Goal: Find specific page/section: Find specific page/section

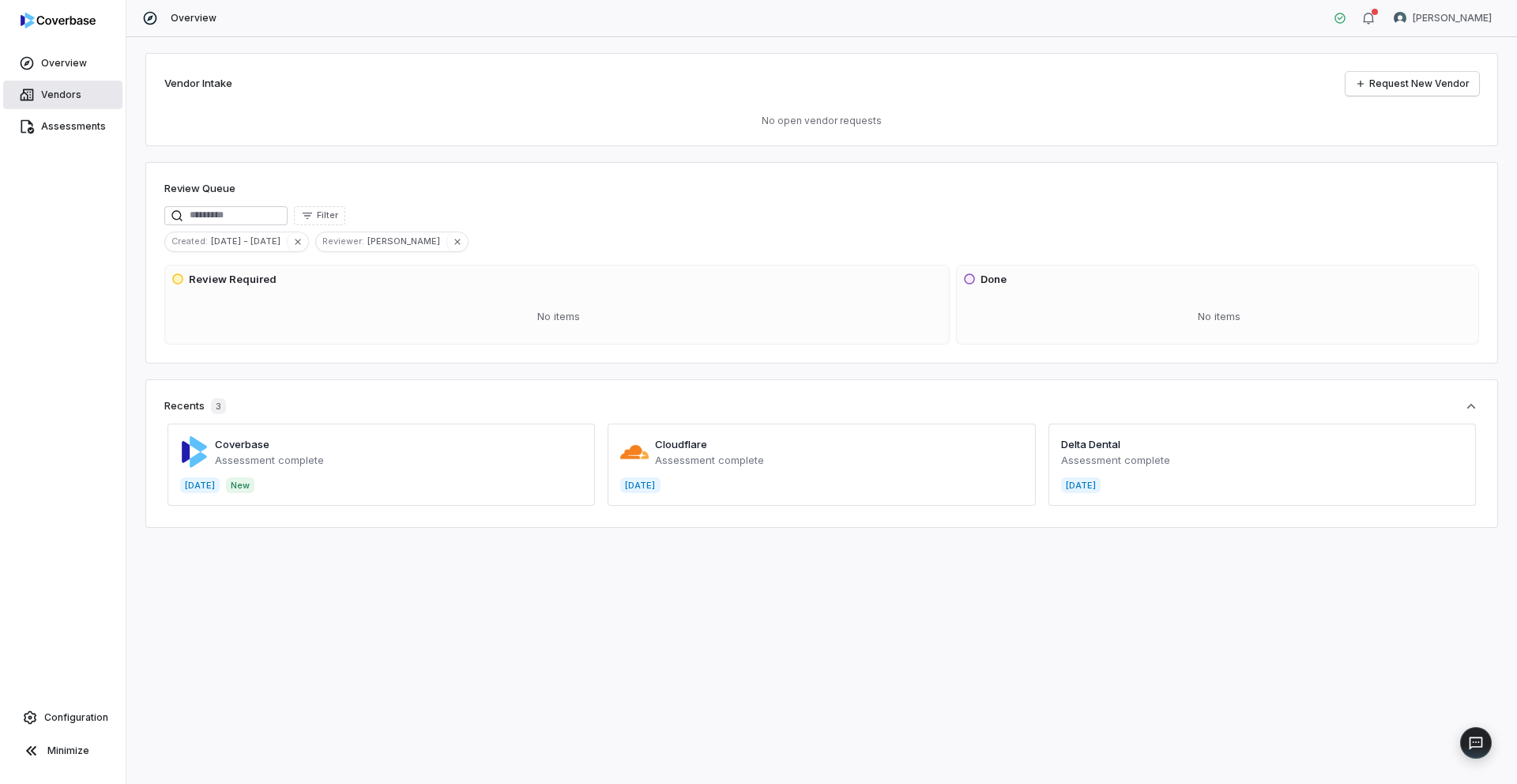
click at [67, 98] on span "Vendors" at bounding box center [61, 95] width 40 height 13
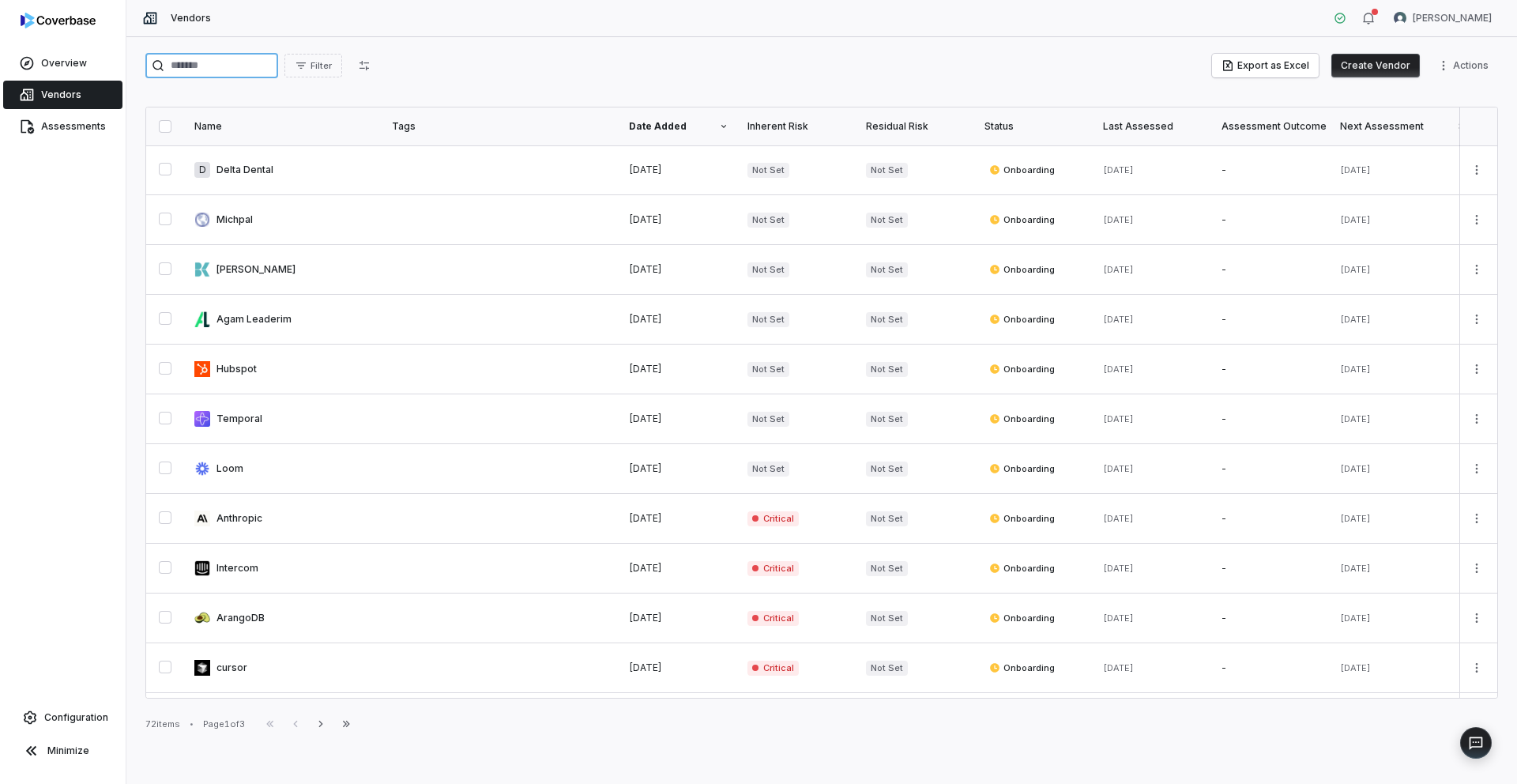
click at [237, 69] on input "search" at bounding box center [211, 65] width 133 height 25
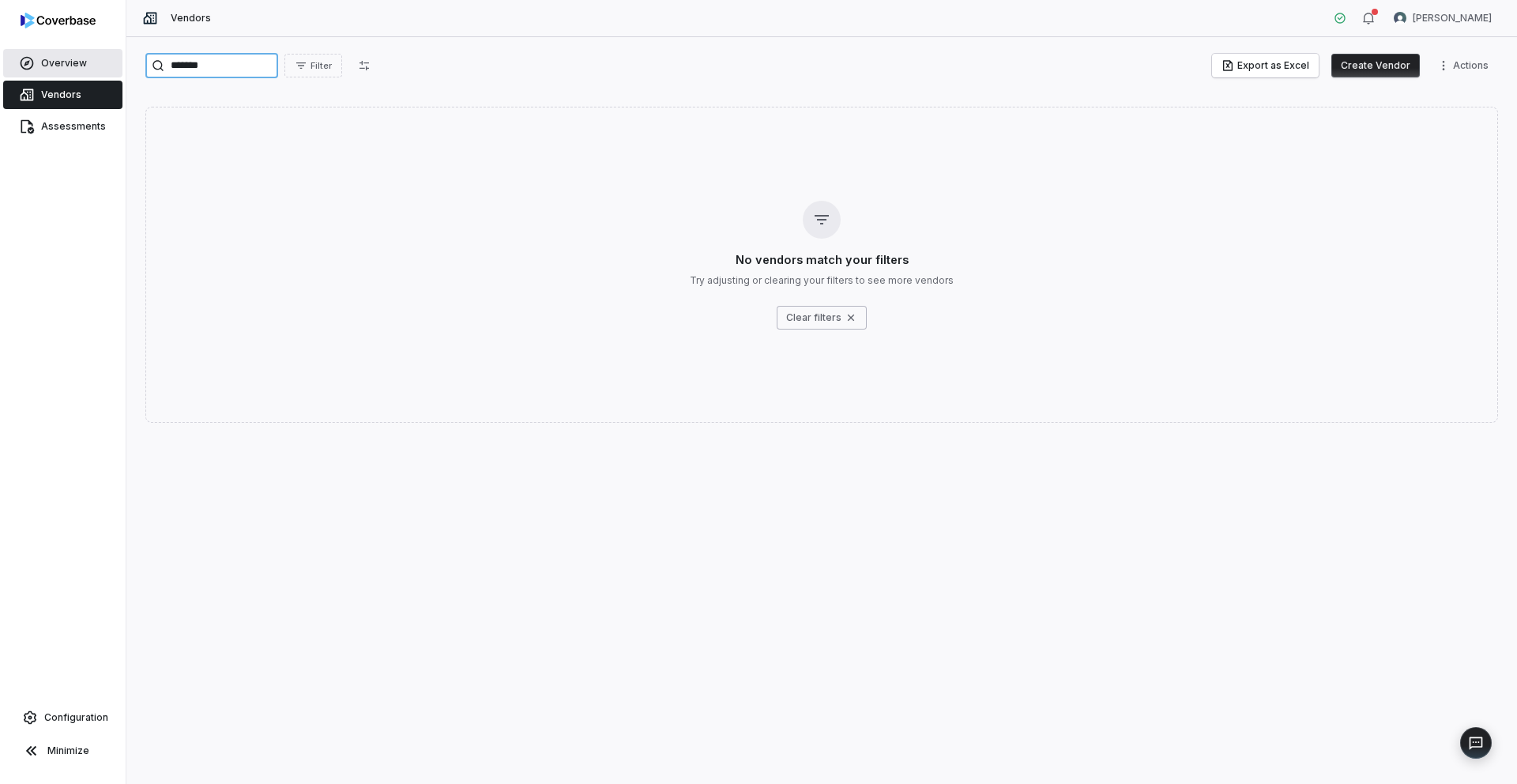
type input "*******"
click at [86, 69] on link "Overview" at bounding box center [63, 64] width 119 height 29
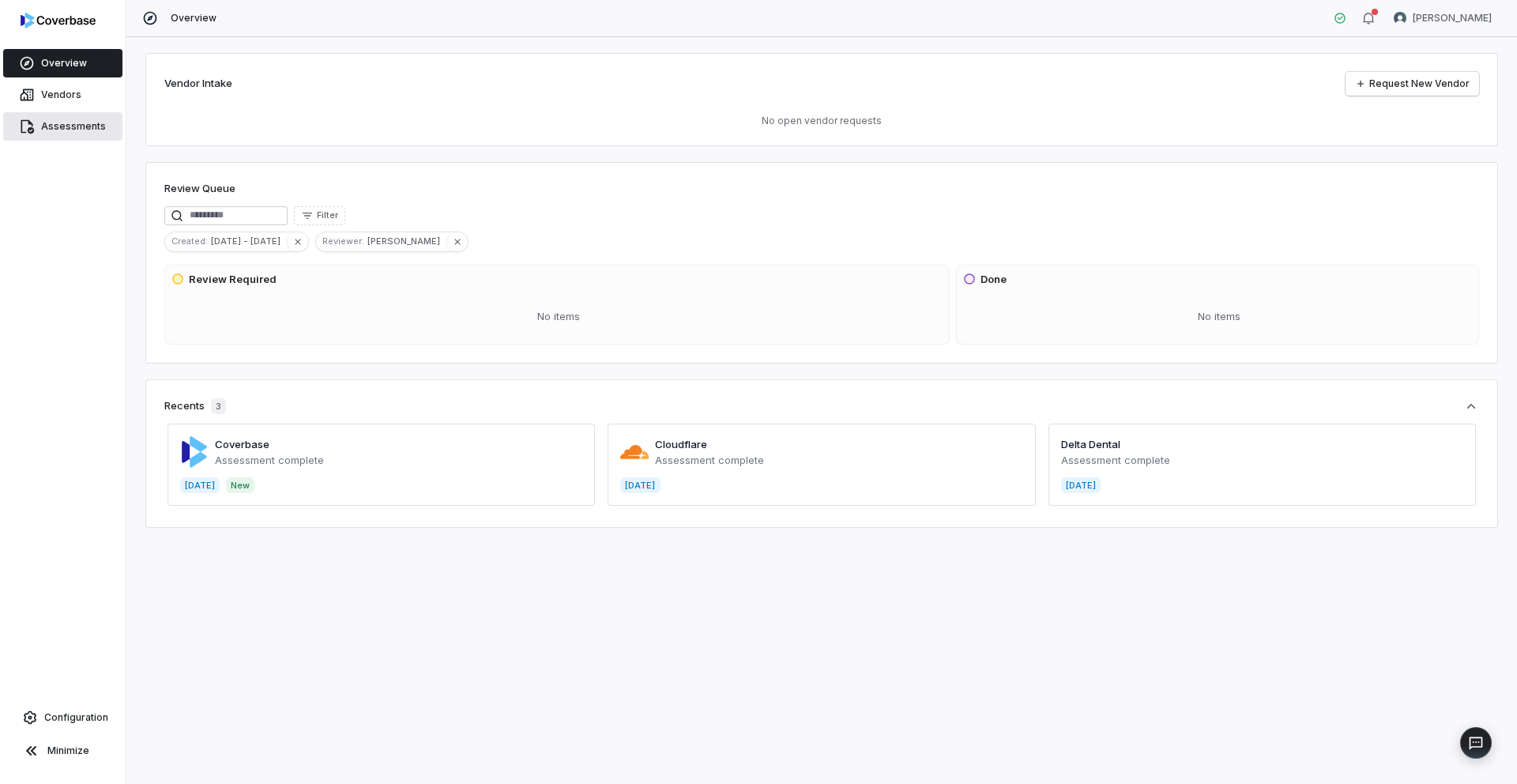
click at [77, 134] on link "Assessments" at bounding box center [63, 126] width 119 height 29
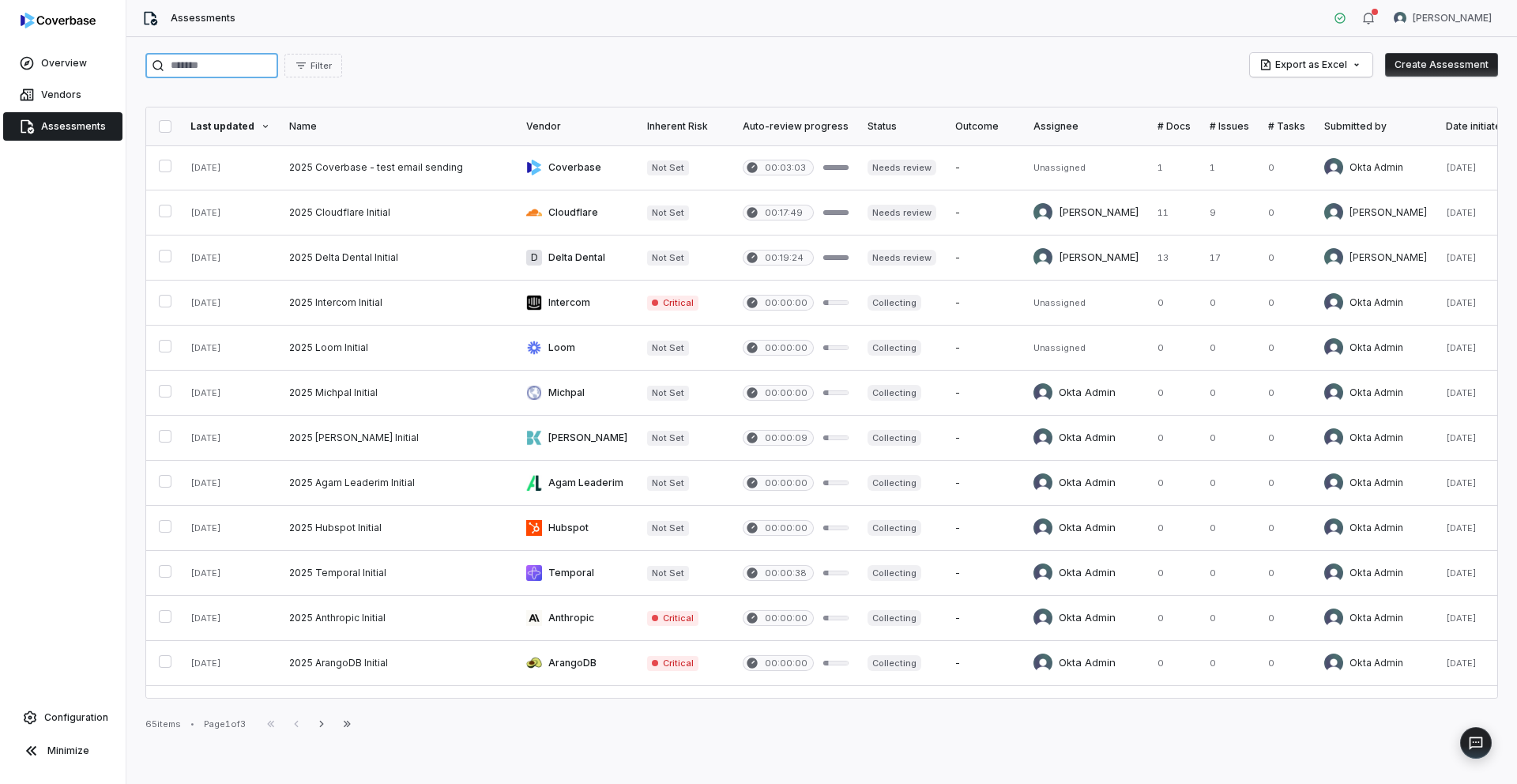
click at [266, 67] on input "search" at bounding box center [211, 65] width 133 height 25
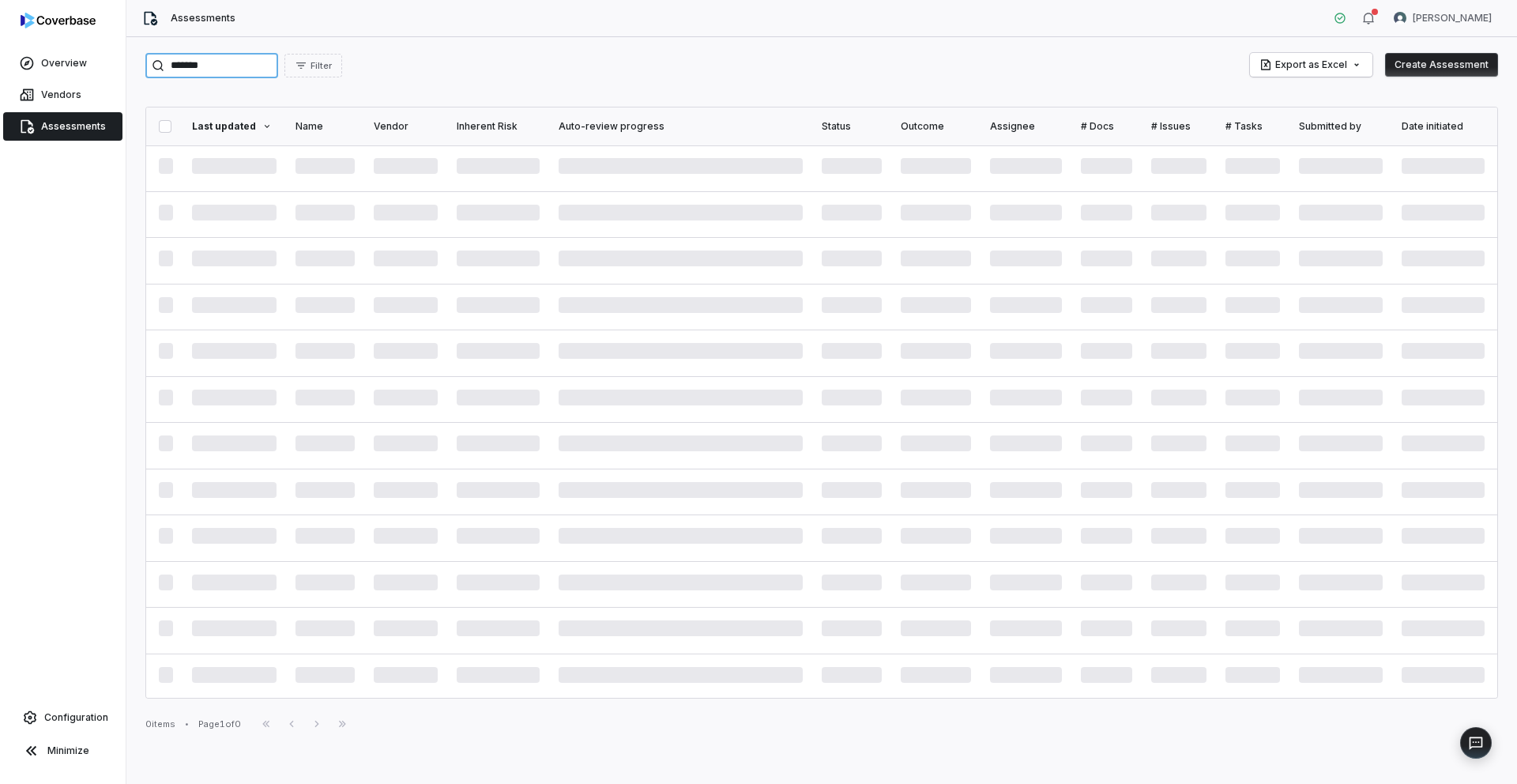
type input "*******"
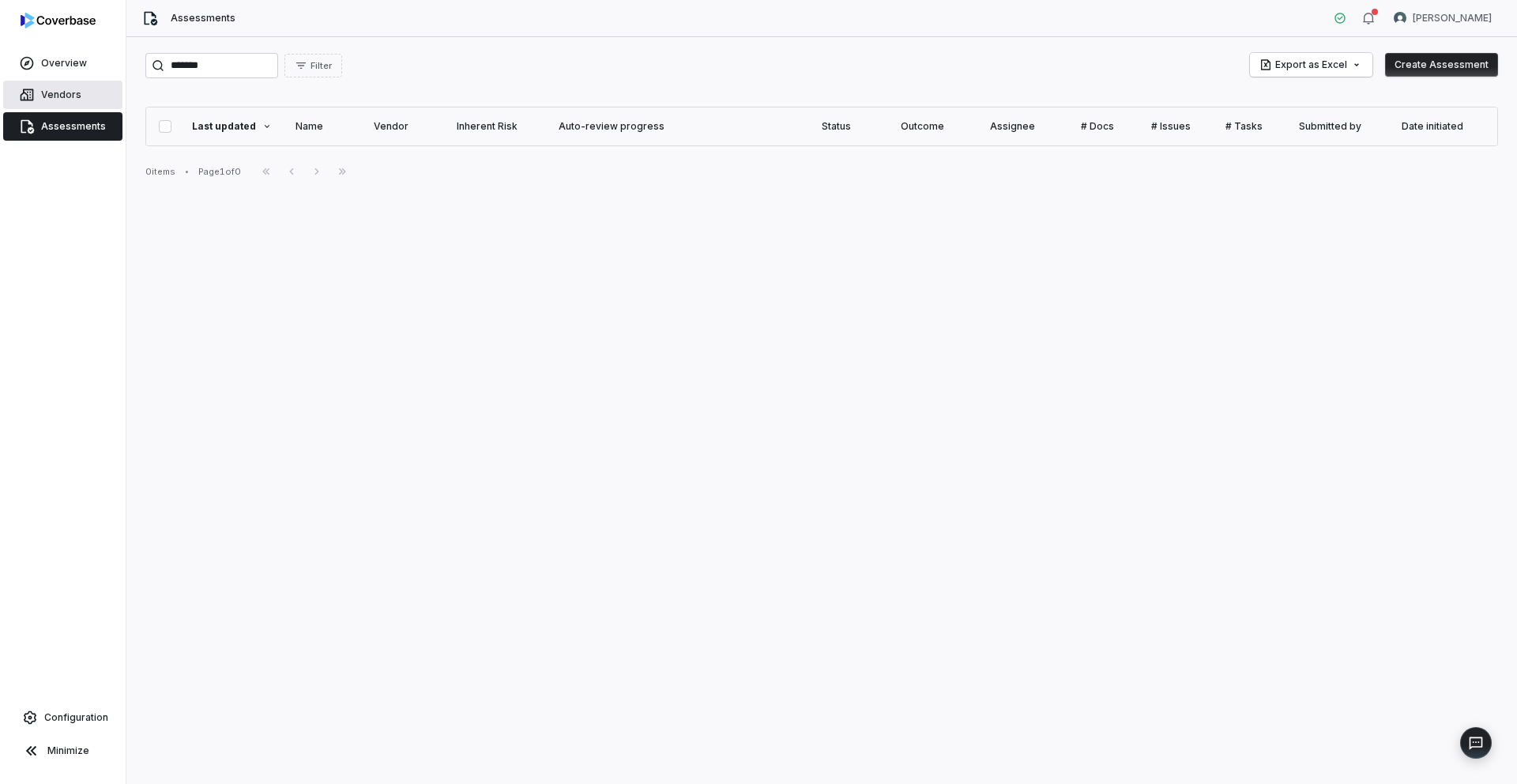
click at [97, 97] on link "Vendors" at bounding box center [63, 95] width 119 height 29
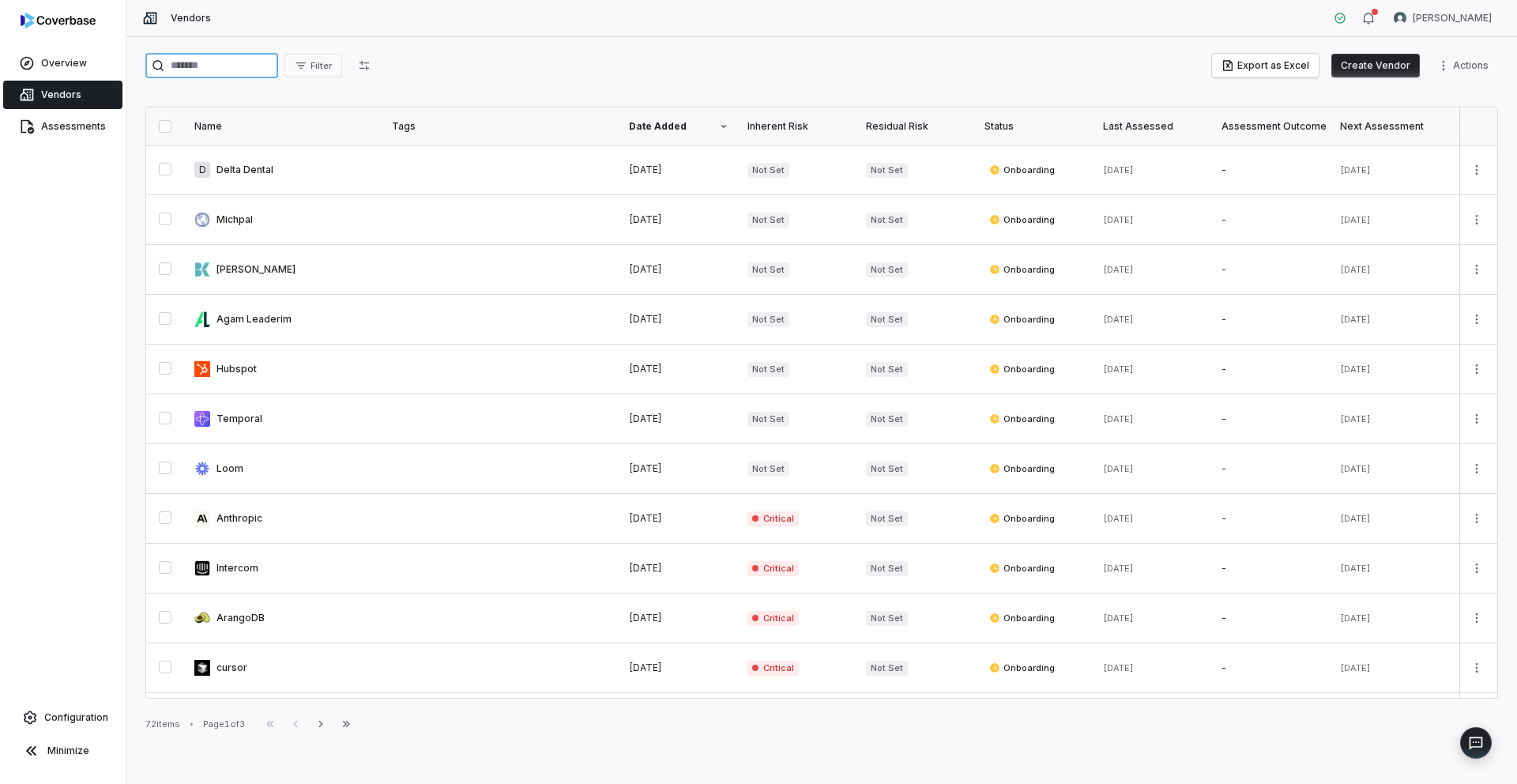
click at [185, 66] on input "search" at bounding box center [211, 65] width 133 height 25
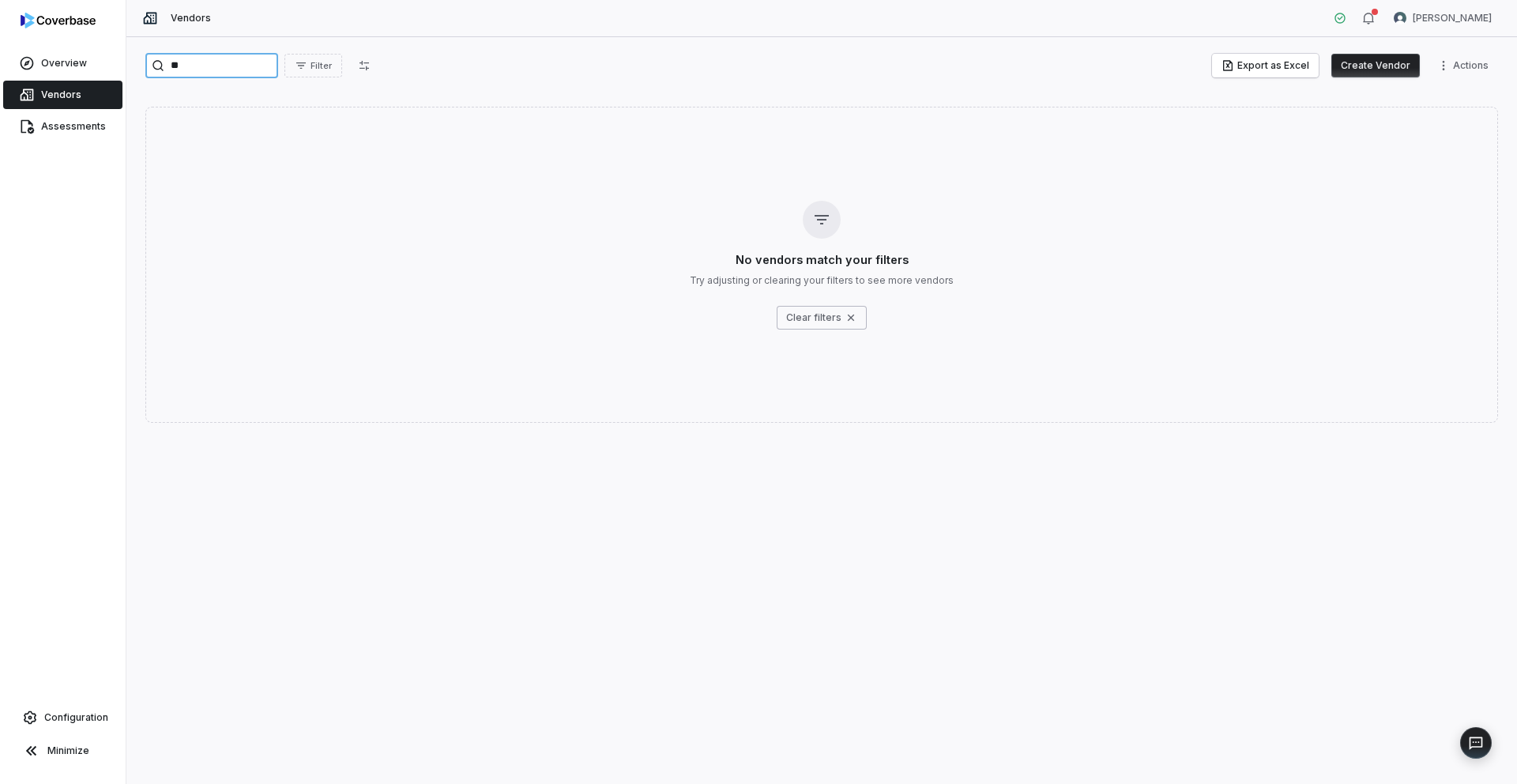
type input "*"
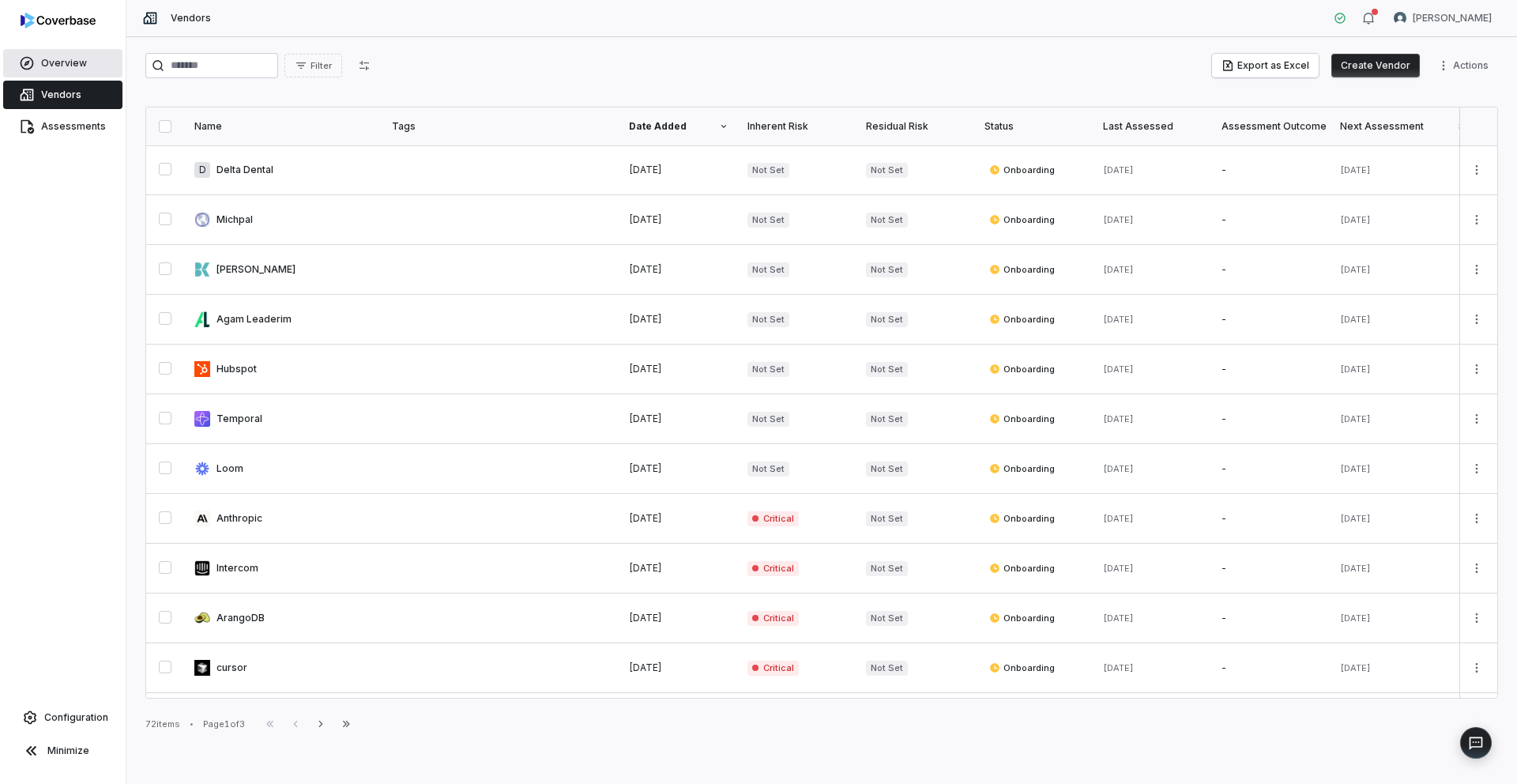
click at [83, 64] on span "Overview" at bounding box center [64, 64] width 46 height 13
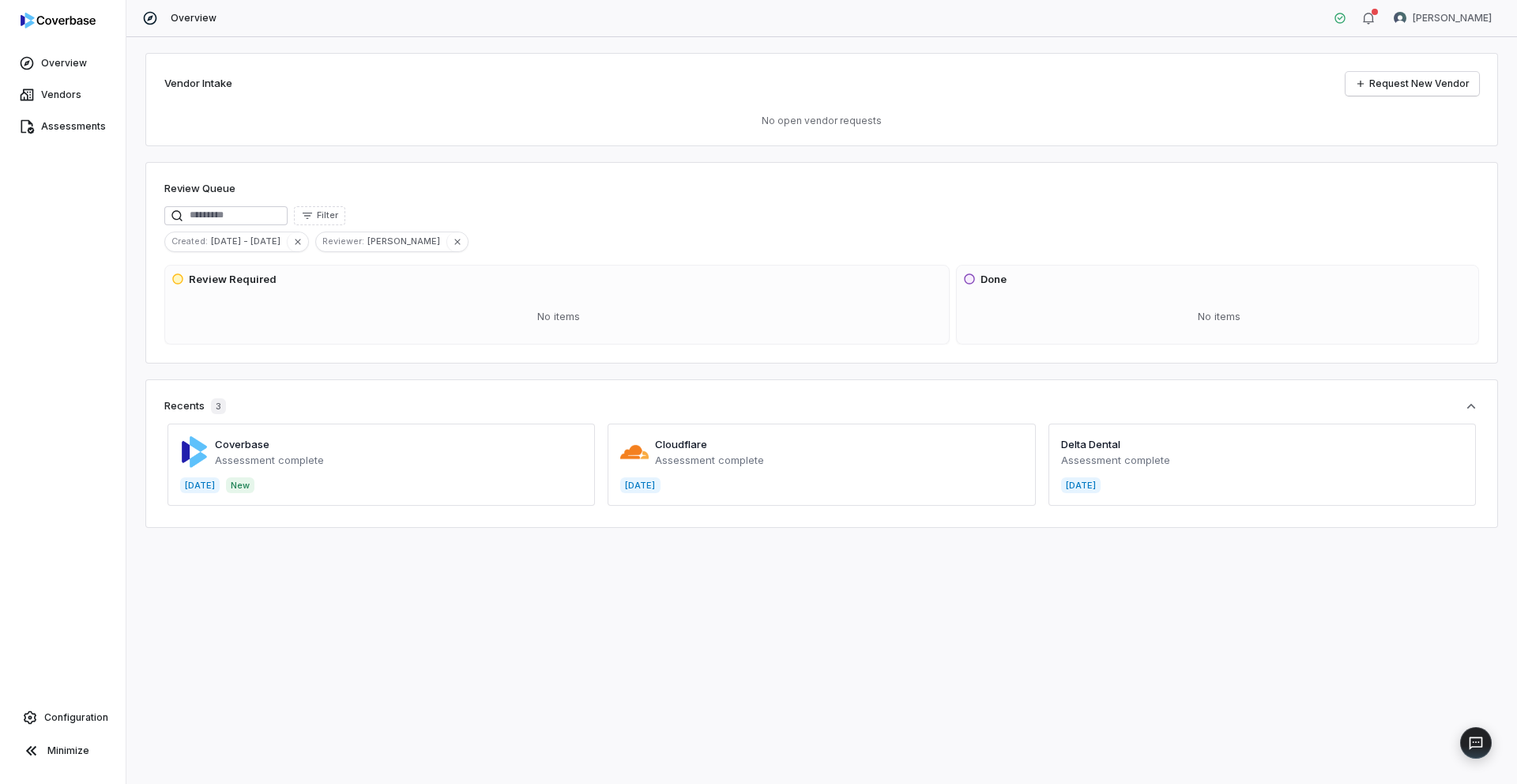
click at [339, 456] on span at bounding box center [381, 465] width 427 height 82
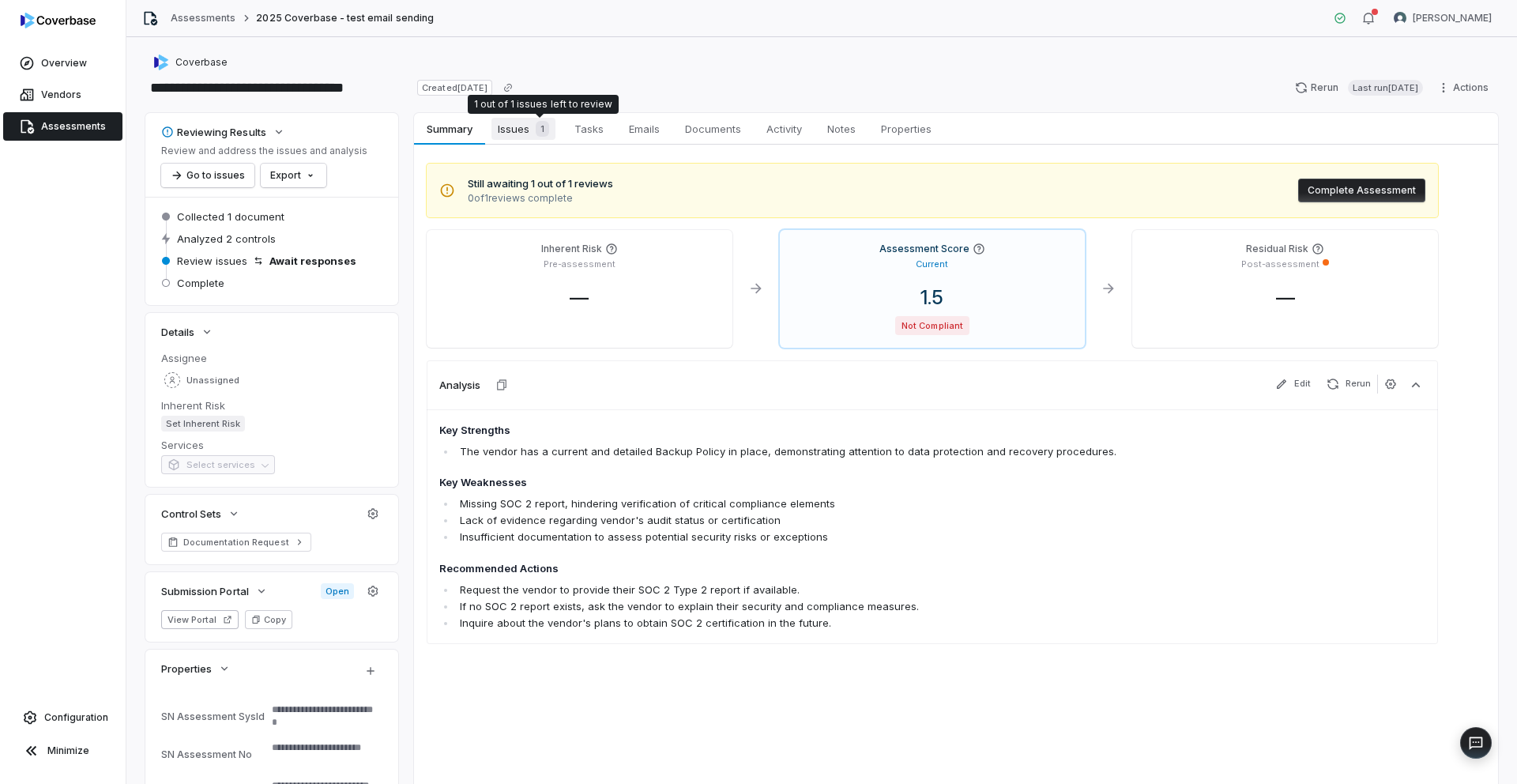
click at [530, 128] on div "1" at bounding box center [539, 129] width 20 height 16
type textarea "*"
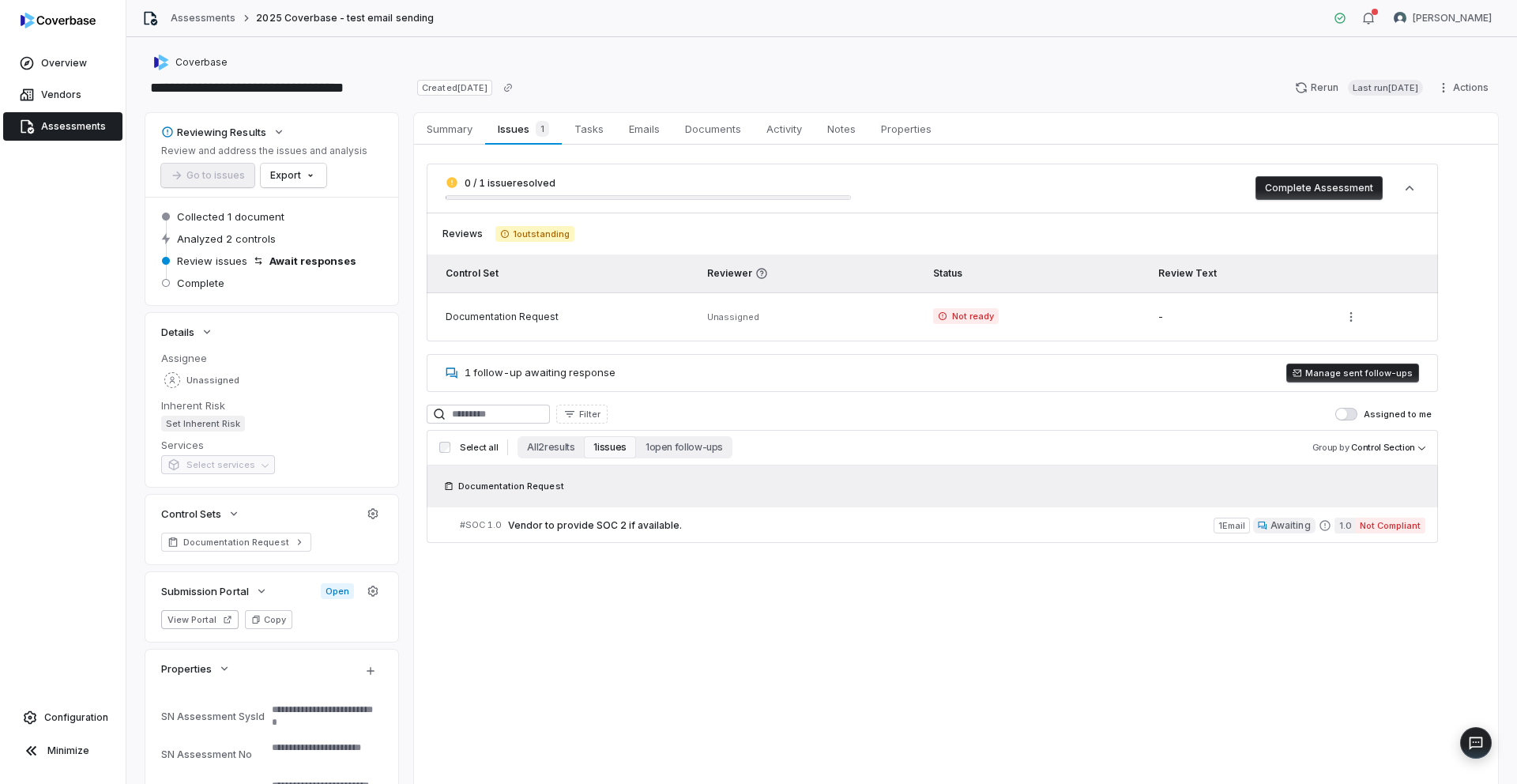
click at [1347, 412] on span "button" at bounding box center [1341, 414] width 11 height 11
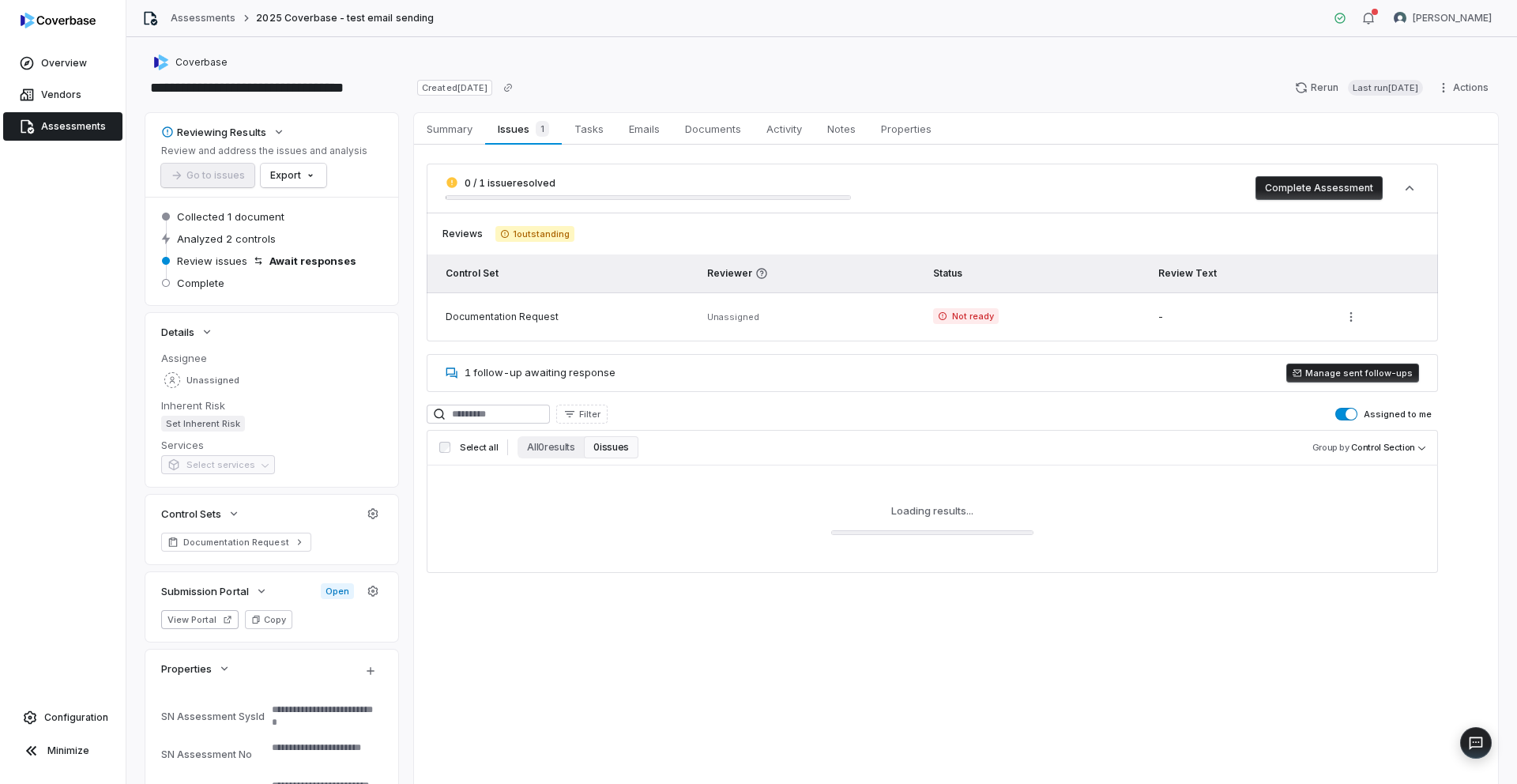
click at [1347, 412] on button "Assigned to me" at bounding box center [1347, 414] width 22 height 13
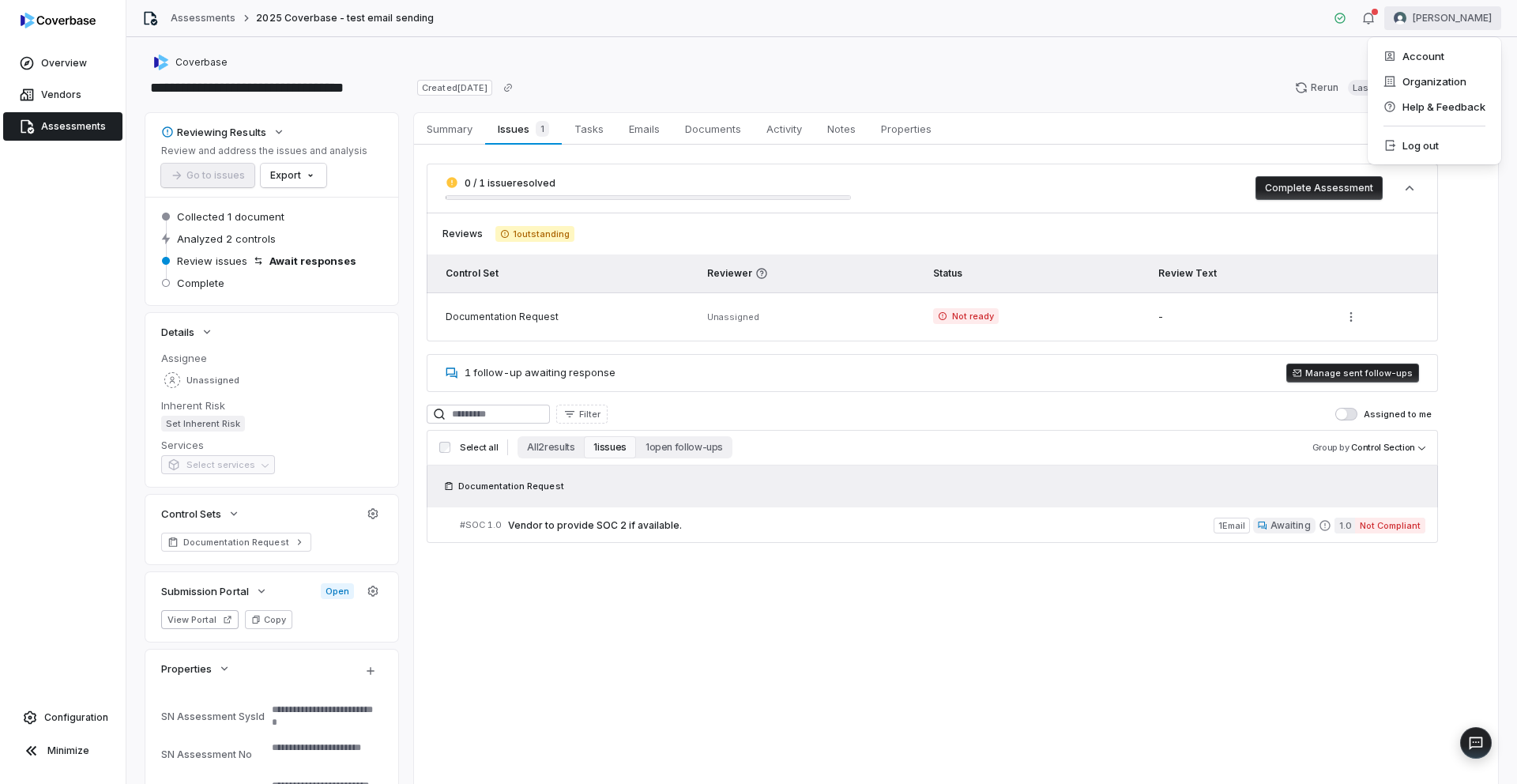
click at [1456, 21] on html "**********" at bounding box center [758, 392] width 1517 height 784
click at [1426, 78] on div "Organization" at bounding box center [1435, 82] width 121 height 25
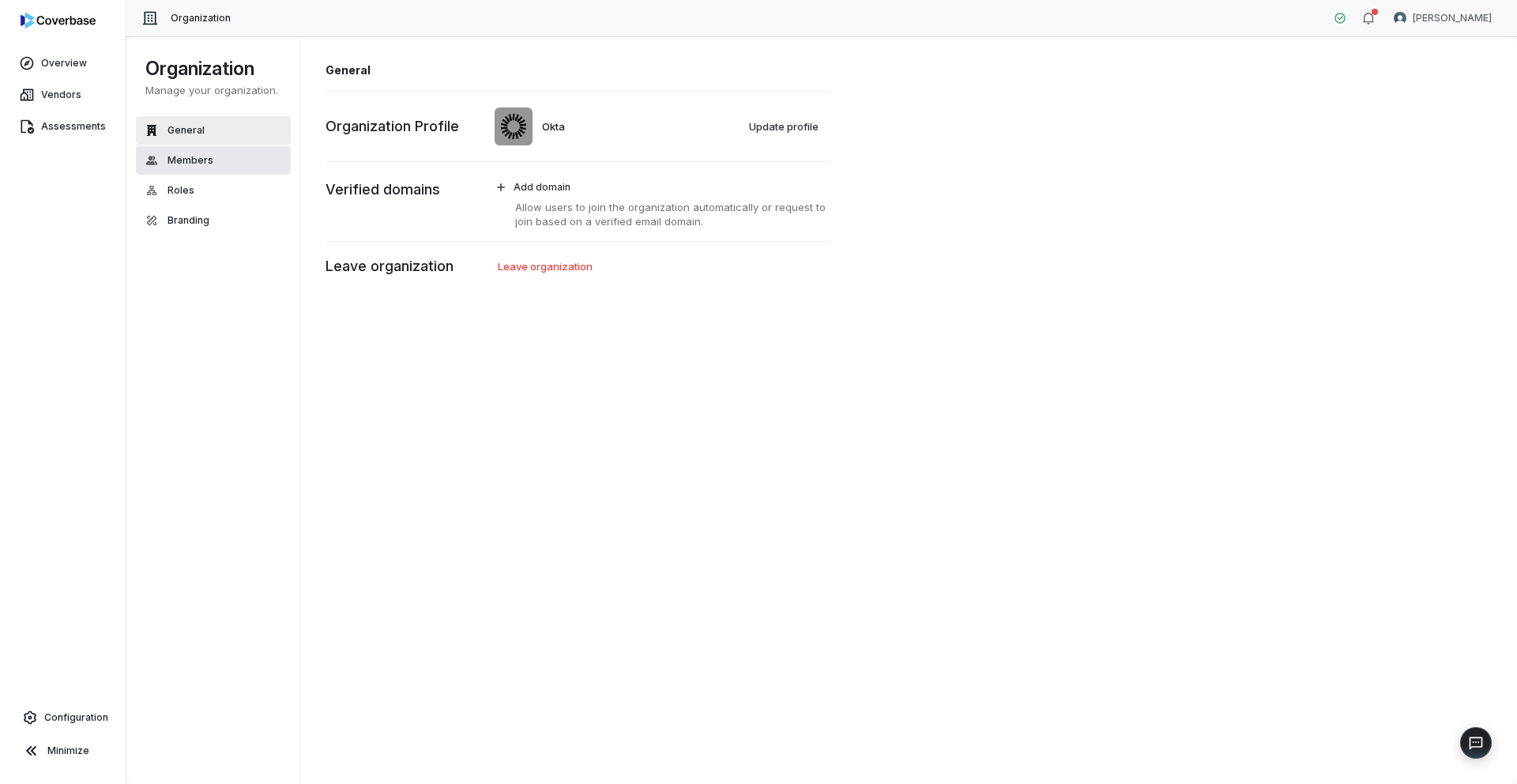
click at [210, 164] on span "Members" at bounding box center [190, 160] width 46 height 13
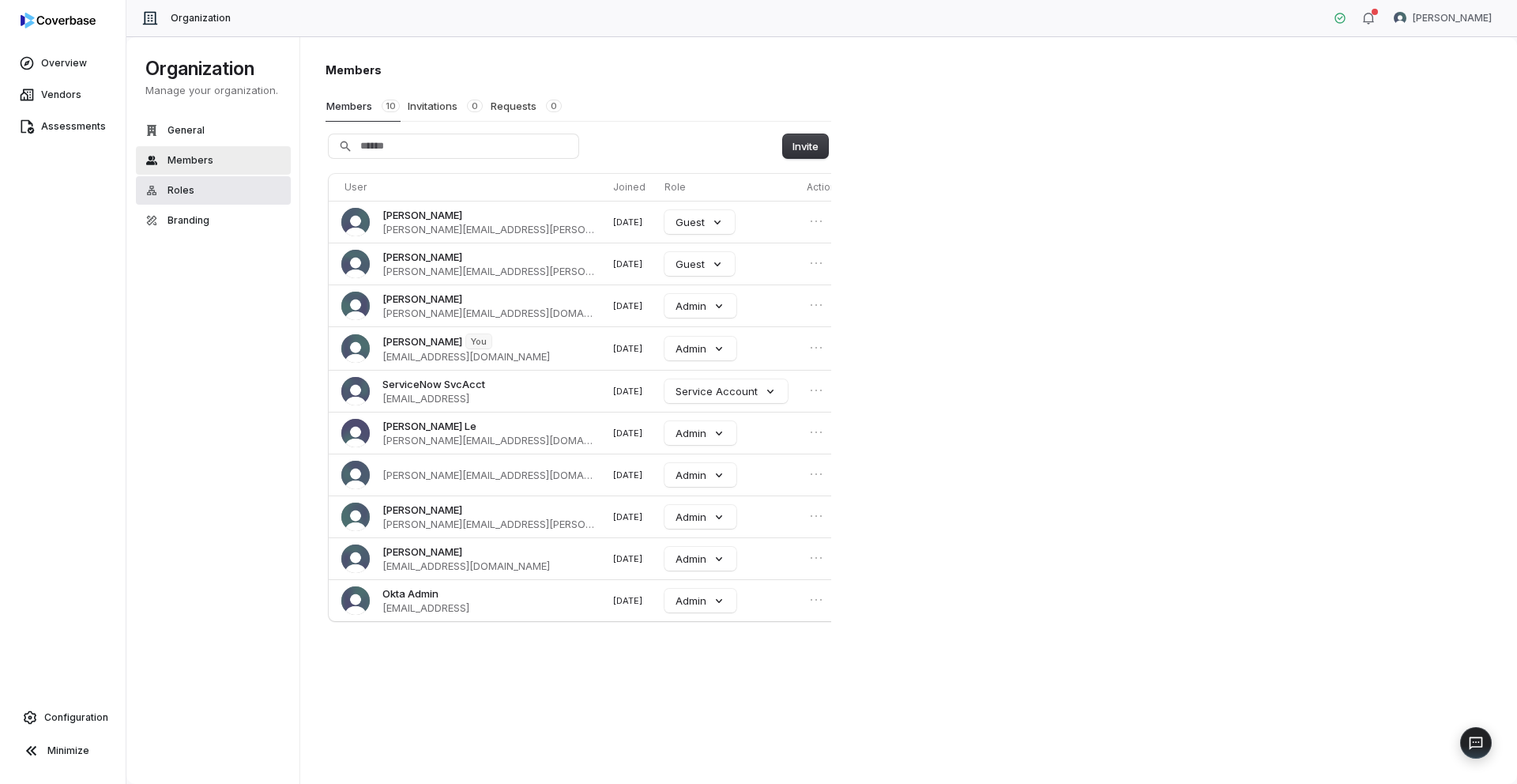
click at [199, 190] on button "Roles" at bounding box center [213, 191] width 155 height 29
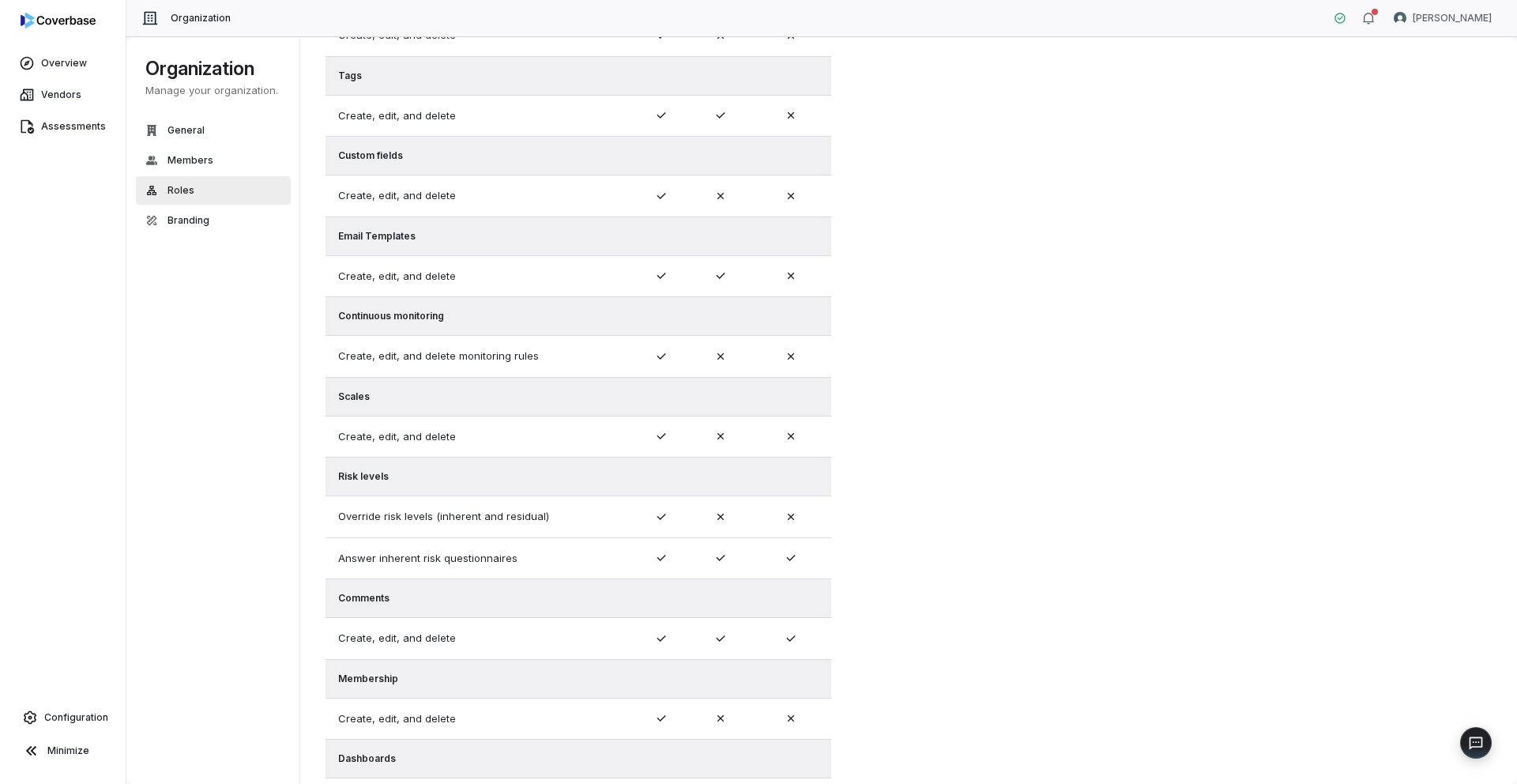
scroll to position [725, 0]
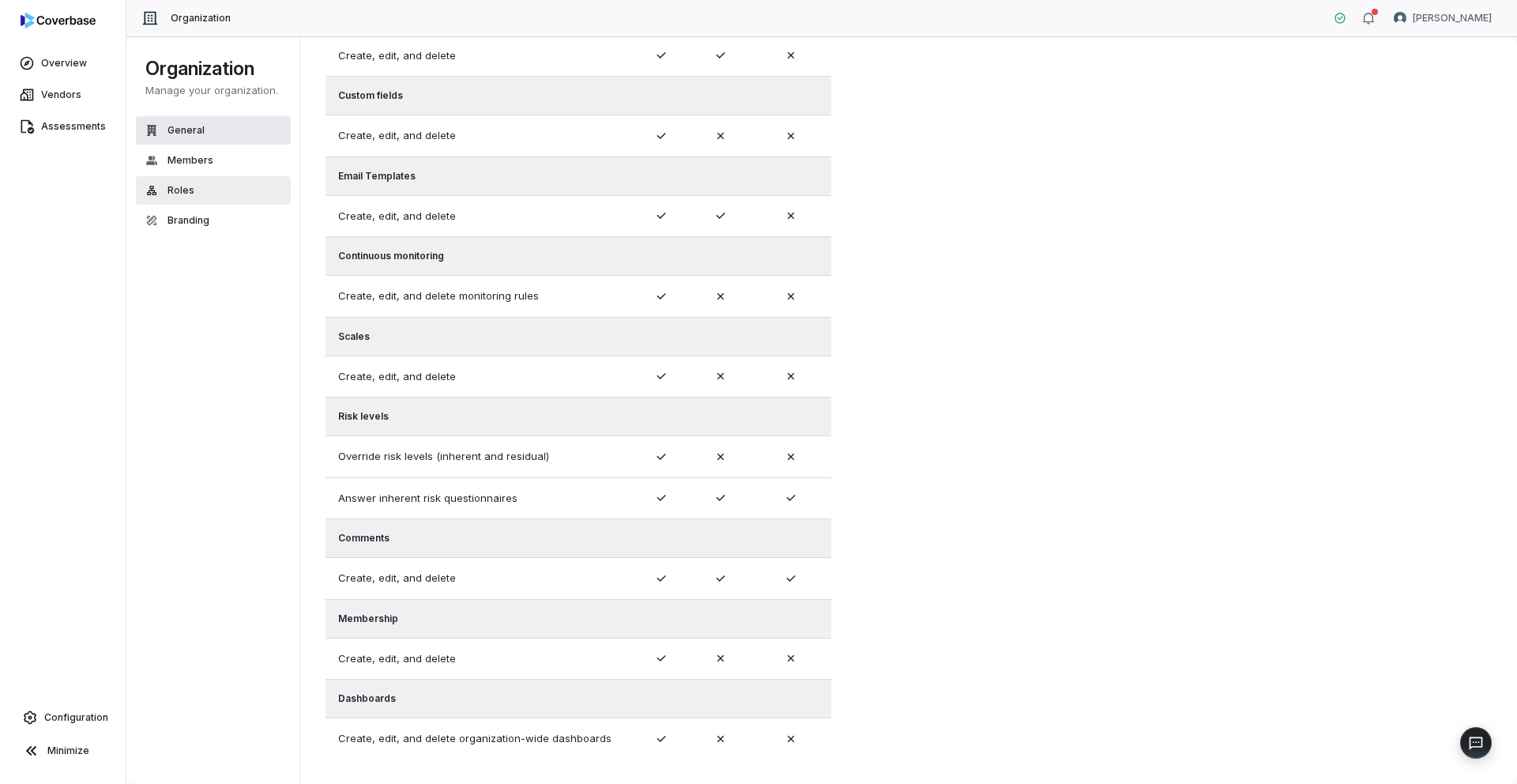
click at [225, 134] on button "General" at bounding box center [213, 131] width 155 height 29
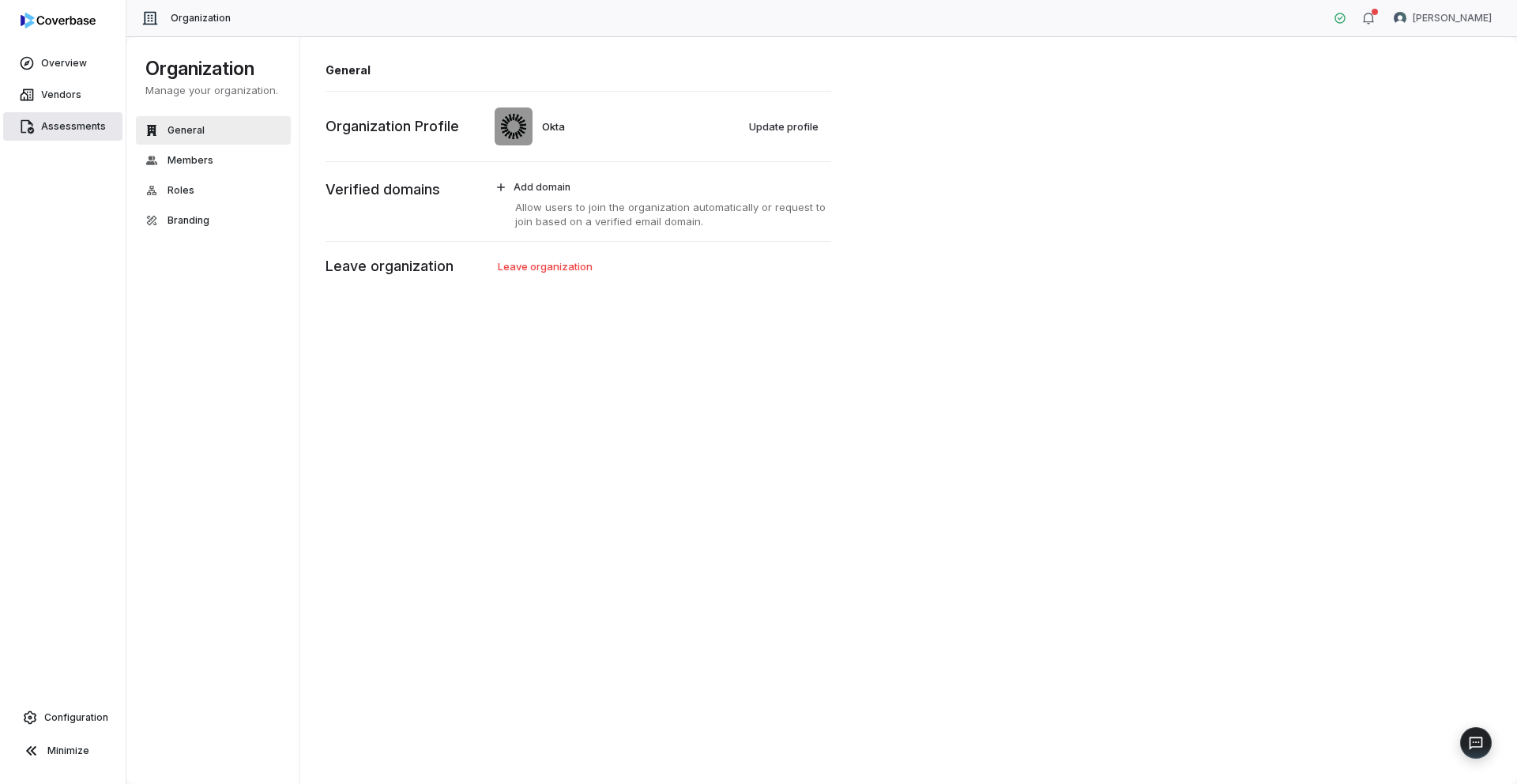
click at [76, 124] on span "Assessments" at bounding box center [73, 126] width 65 height 13
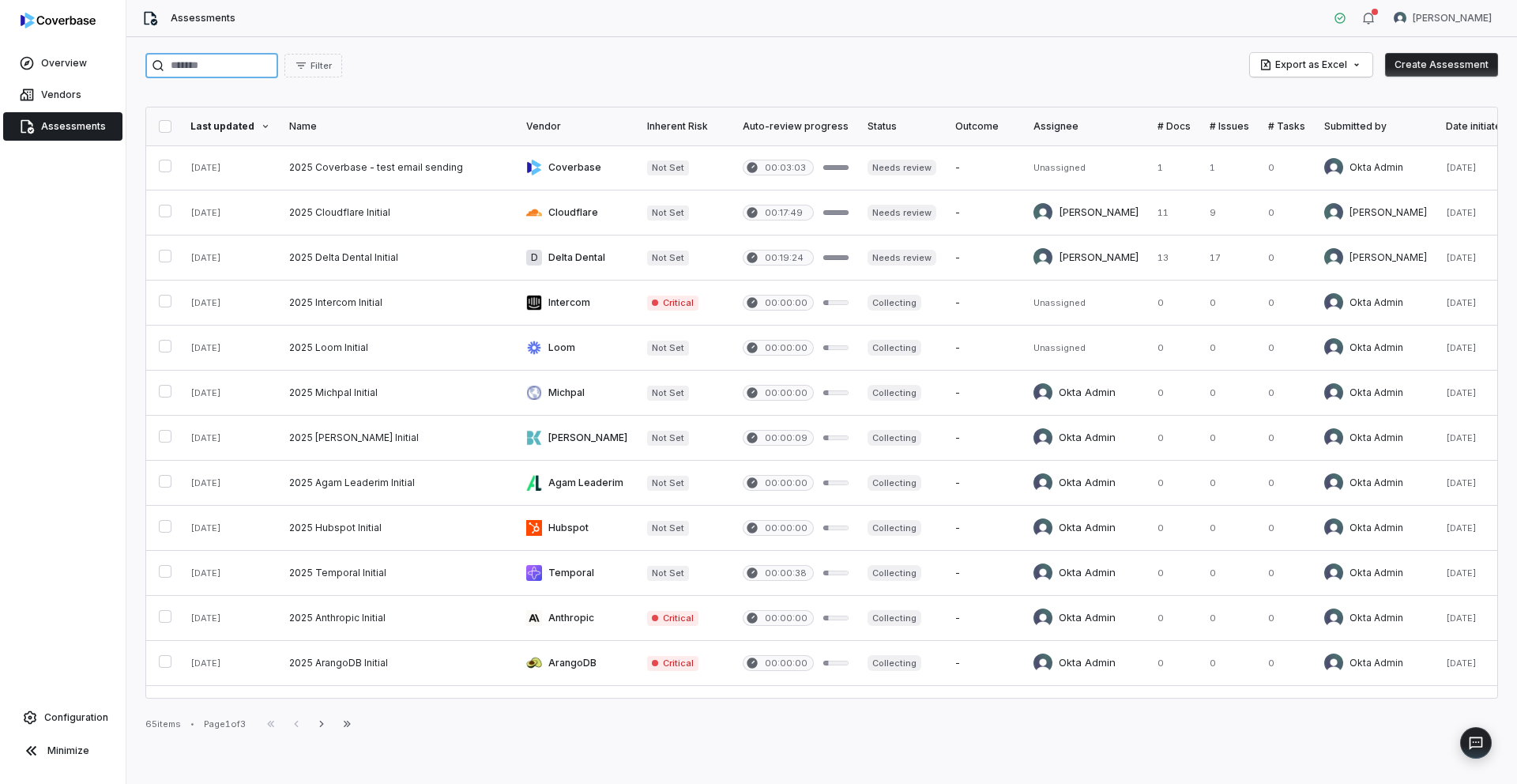
click at [243, 68] on input "search" at bounding box center [211, 65] width 133 height 25
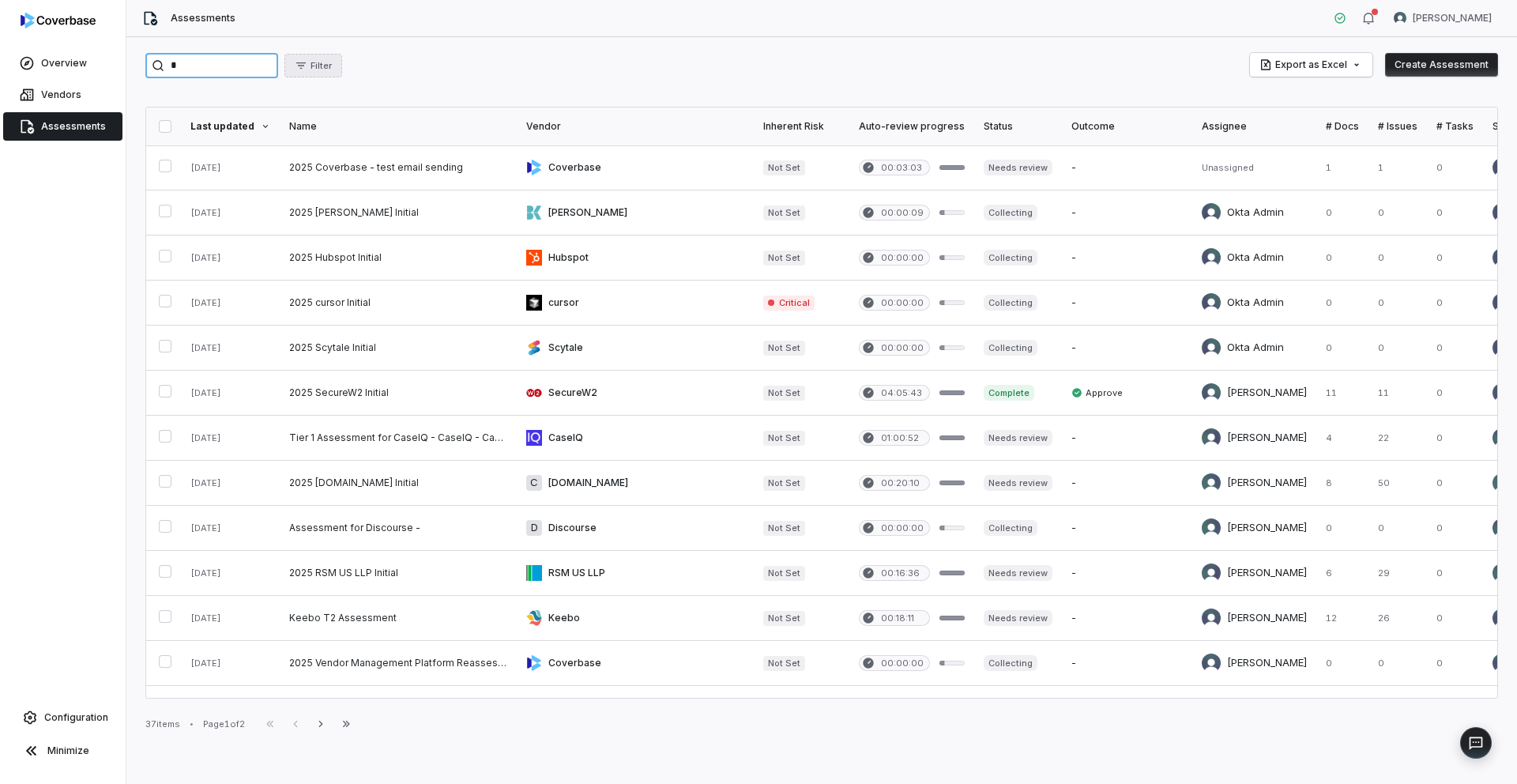
type input "*"
click at [332, 66] on span "Filter" at bounding box center [322, 65] width 22 height 12
click at [278, 67] on input "*" at bounding box center [211, 65] width 133 height 25
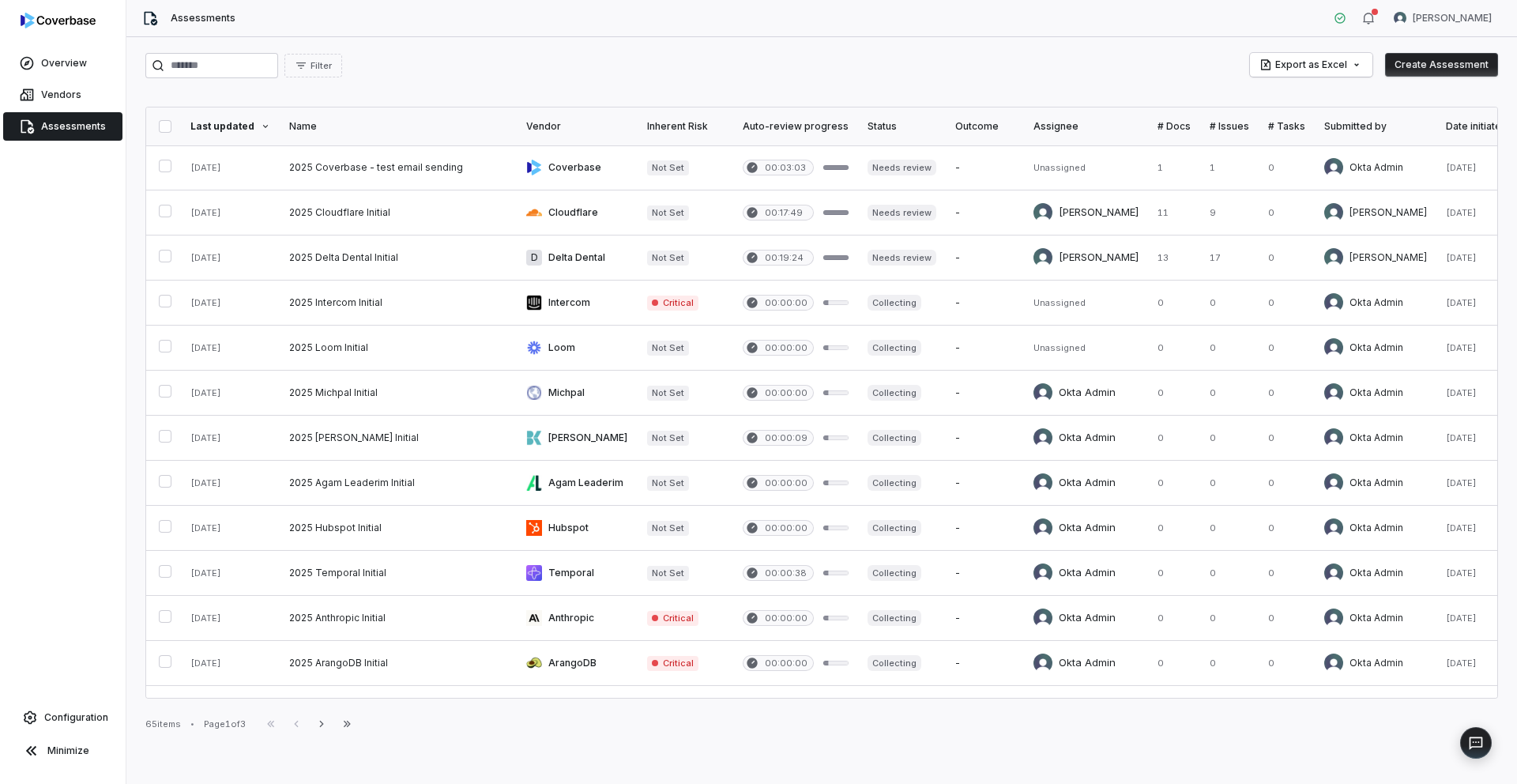
click at [377, 92] on div "Filter Export as Excel Create Assessment Last updated Name Vendor Inherent Risk…" at bounding box center [822, 409] width 1391 height 746
click at [331, 69] on span "Filter" at bounding box center [322, 65] width 22 height 12
click at [476, 77] on div "Filter Export as Excel Create Assessment" at bounding box center [822, 65] width 1353 height 25
click at [253, 66] on input "search" at bounding box center [211, 65] width 133 height 25
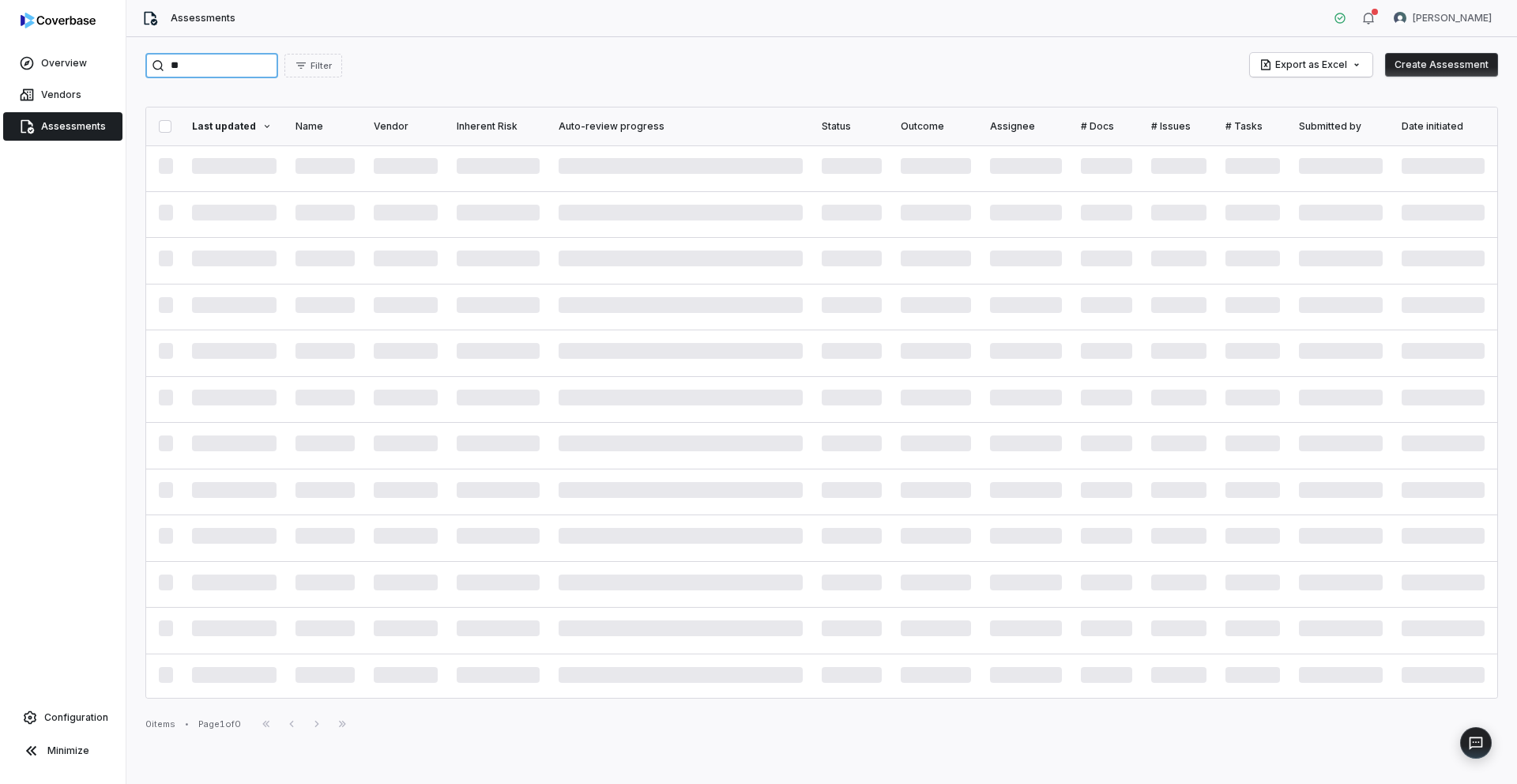
type input "*"
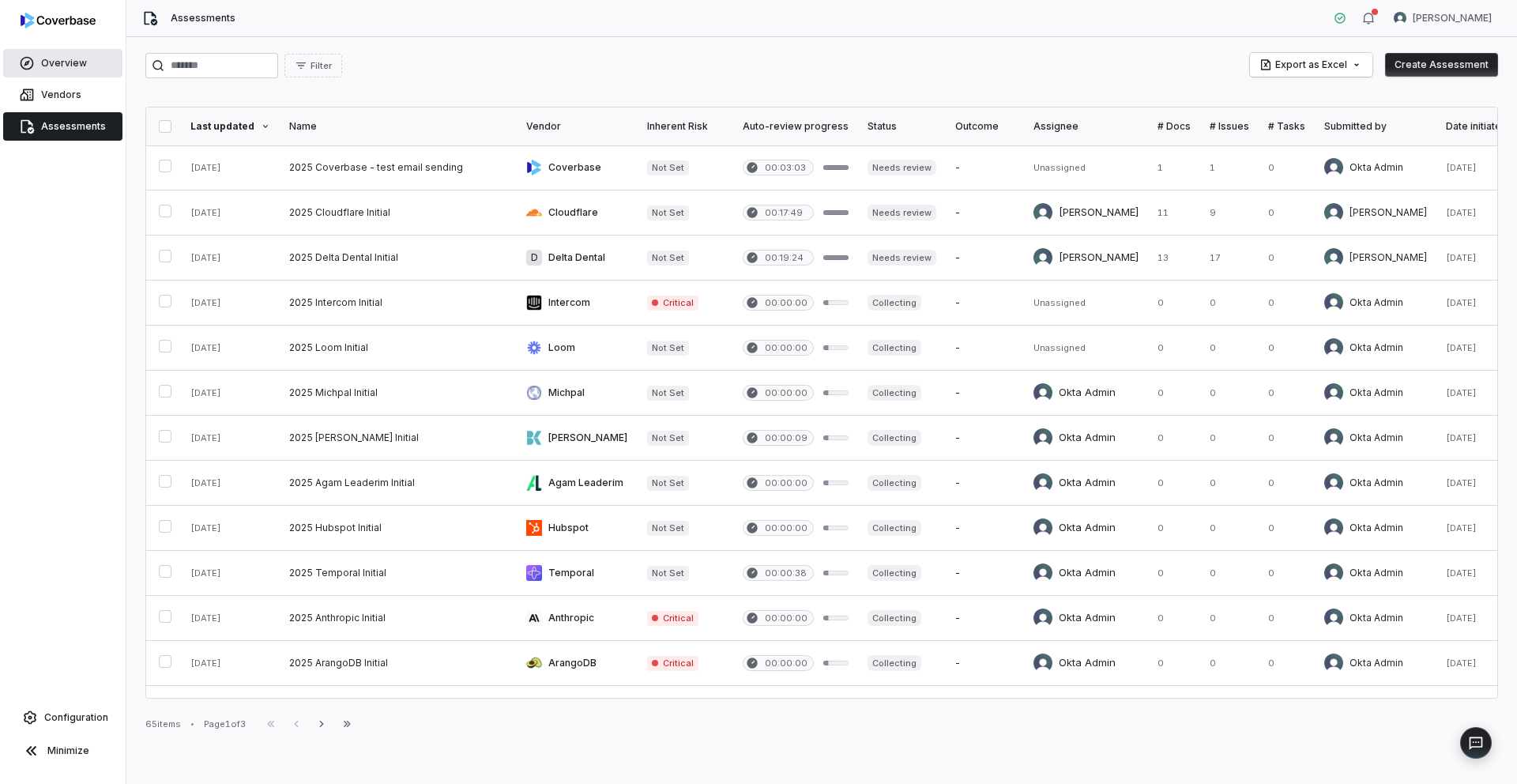
click at [50, 66] on span "Overview" at bounding box center [64, 64] width 46 height 13
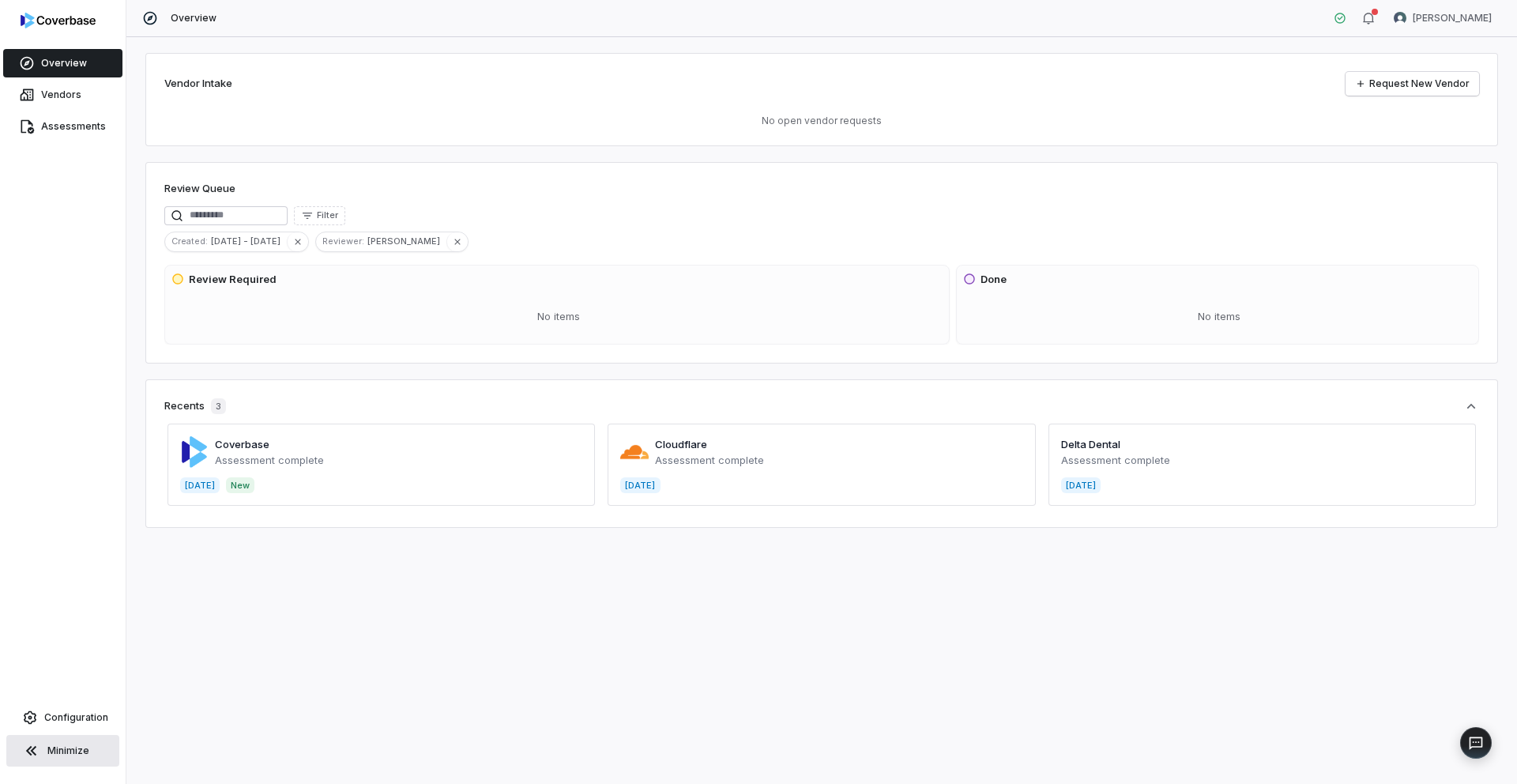
click at [52, 753] on span "Minimize" at bounding box center [68, 751] width 42 height 13
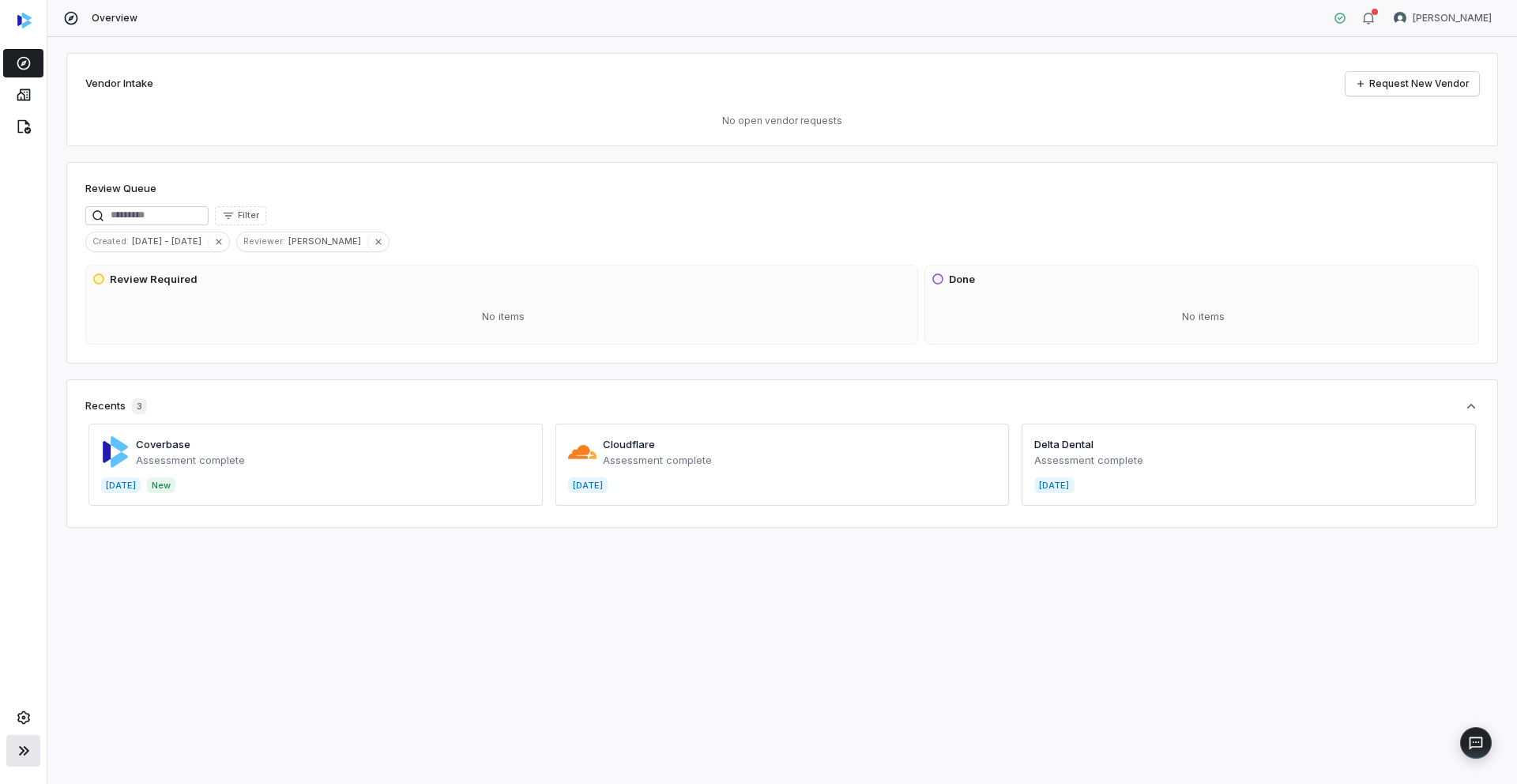
click at [30, 749] on icon at bounding box center [23, 750] width 19 height 19
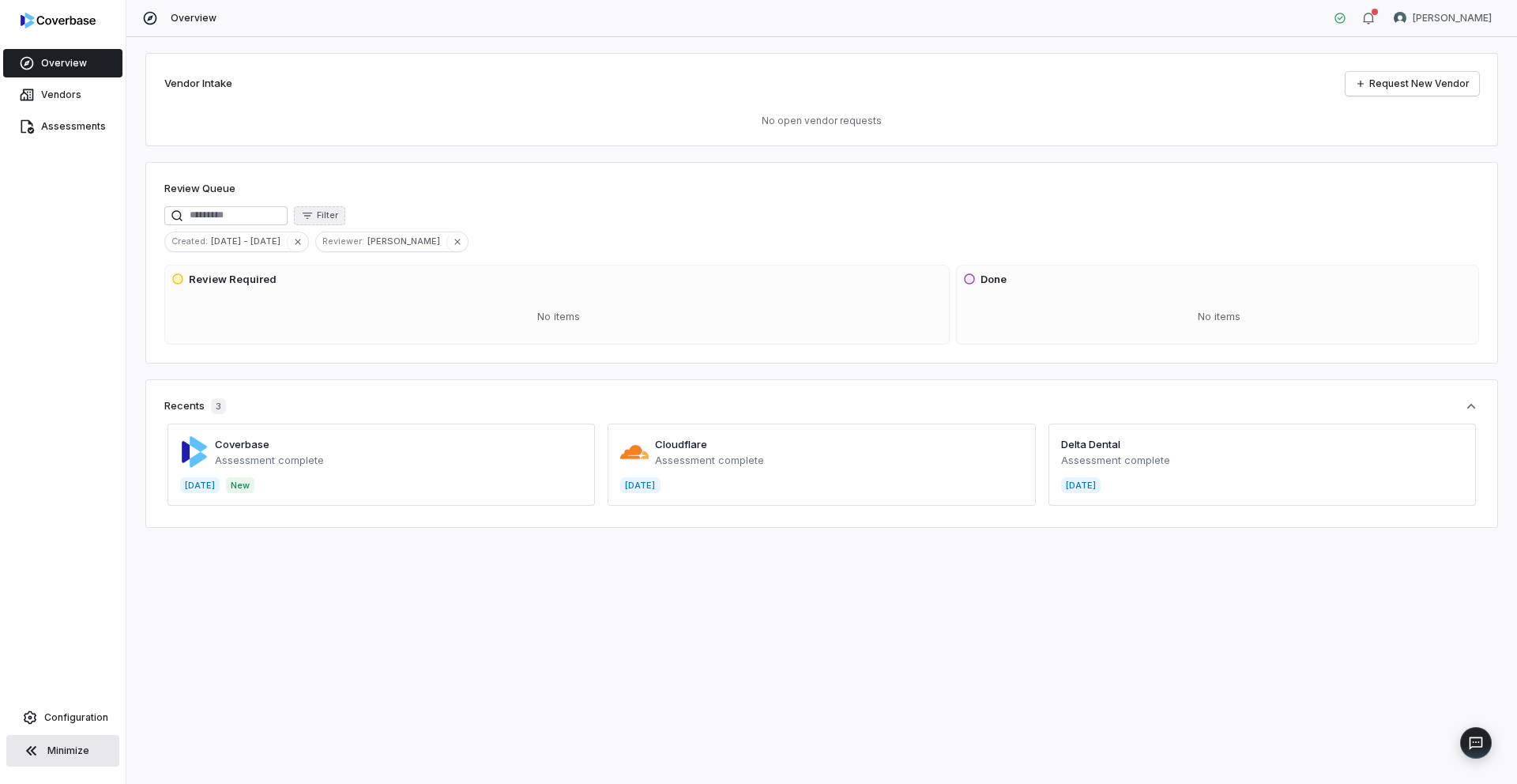
click at [345, 223] on button "Filter" at bounding box center [319, 215] width 51 height 19
click at [352, 332] on div "Reviewer" at bounding box center [339, 333] width 145 height 25
click at [508, 214] on div "Filter" at bounding box center [822, 215] width 1315 height 19
click at [67, 90] on span "Vendors" at bounding box center [61, 95] width 40 height 13
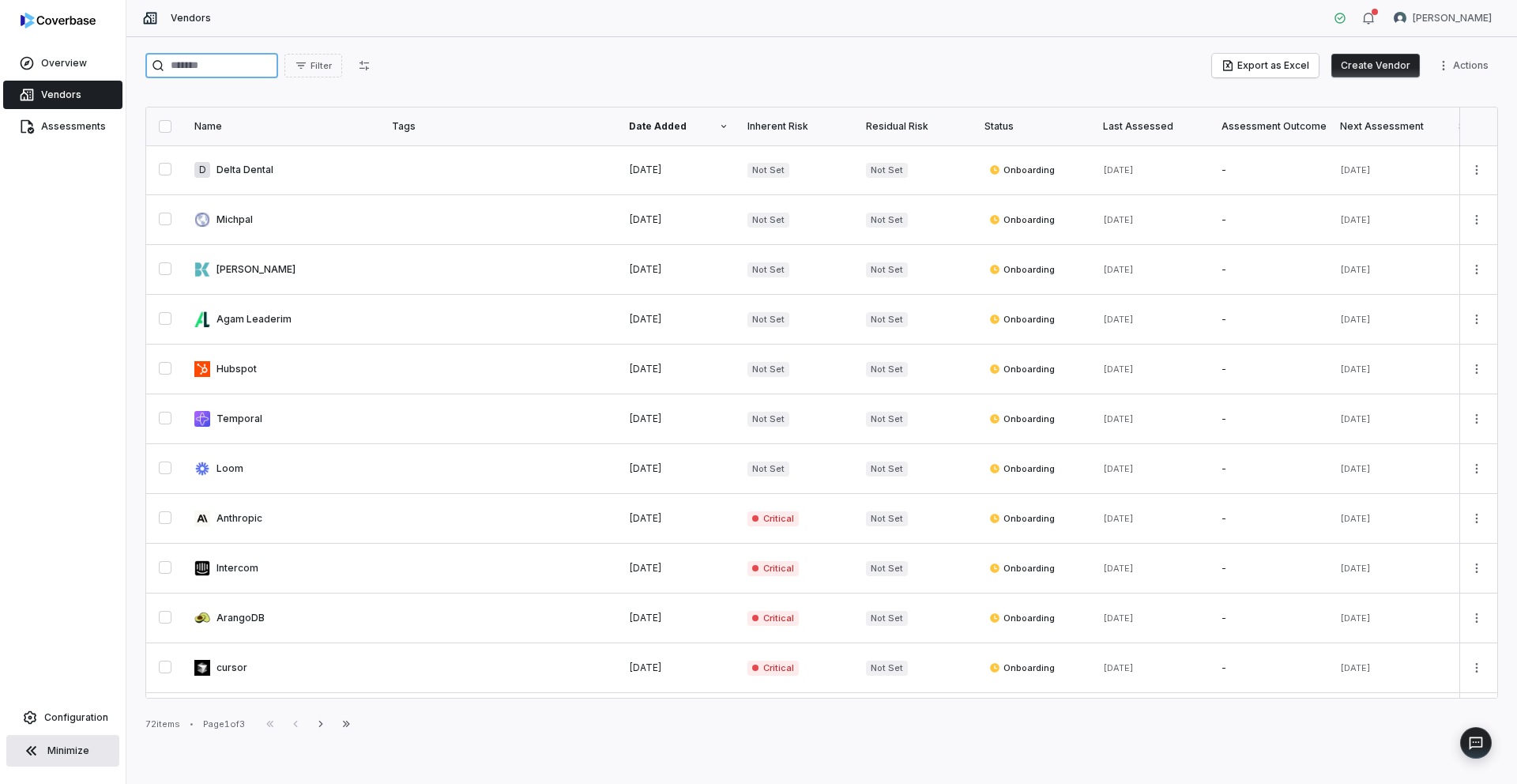
click at [236, 70] on input "search" at bounding box center [211, 65] width 133 height 25
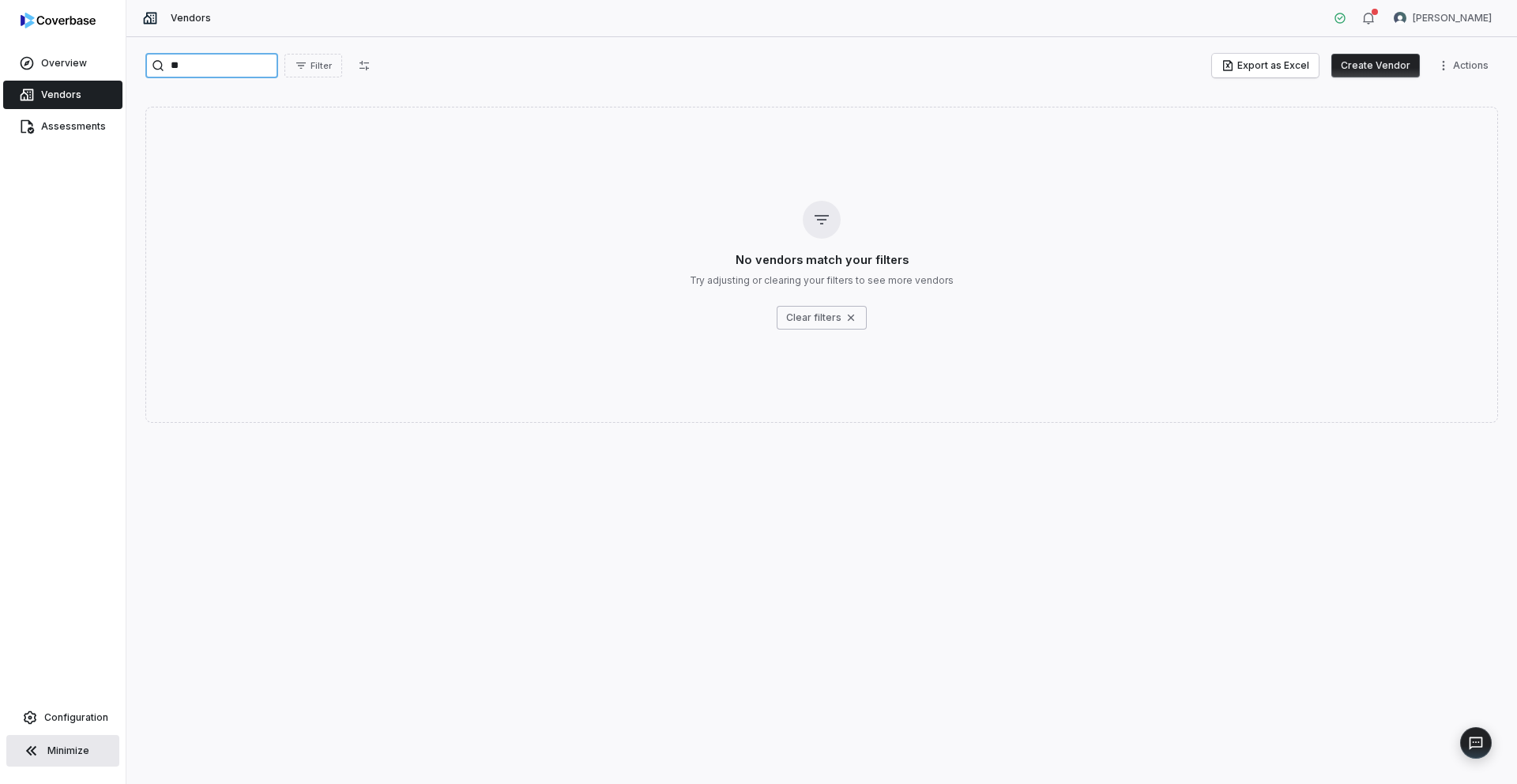
type input "*"
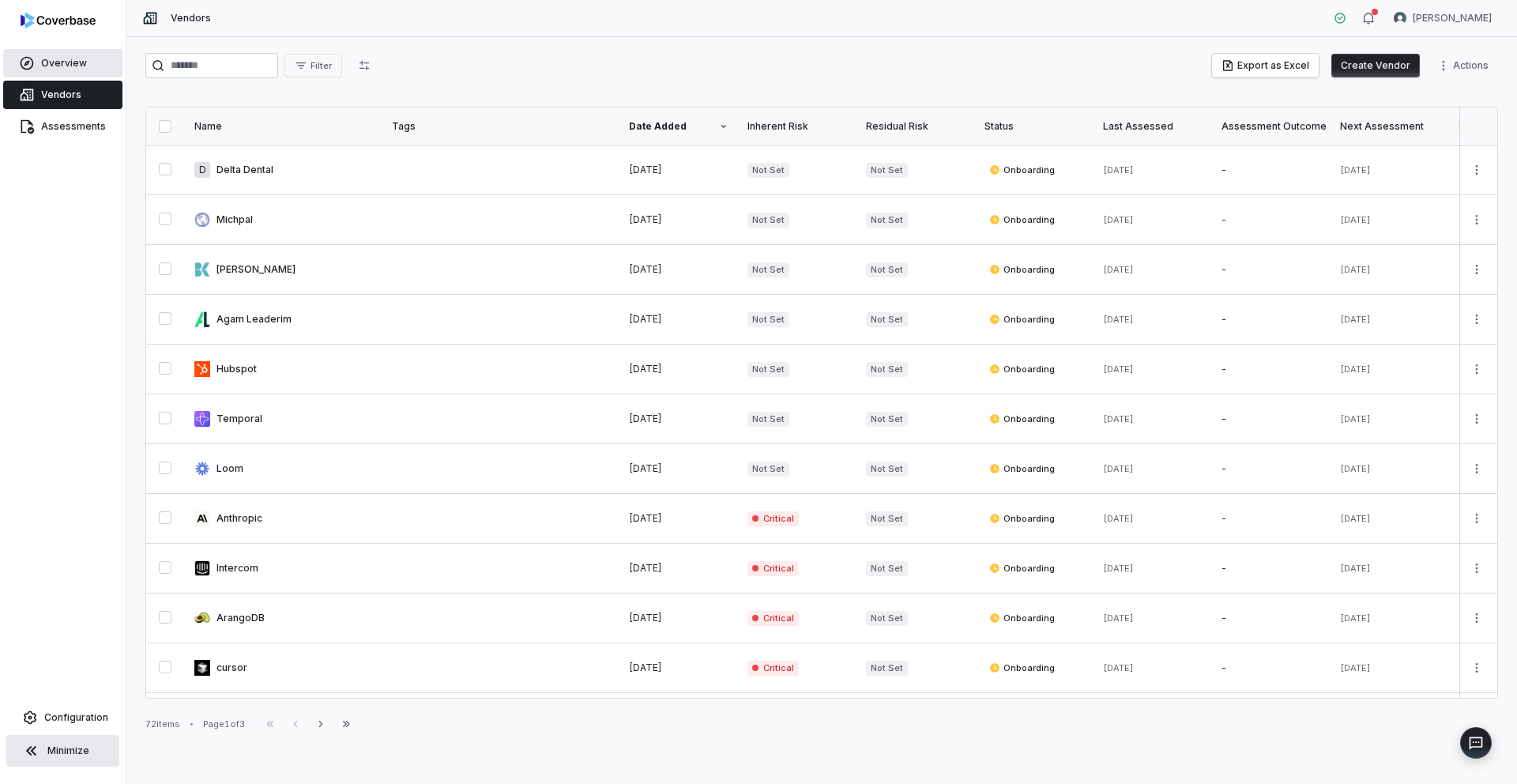
click at [80, 65] on span "Overview" at bounding box center [64, 64] width 46 height 13
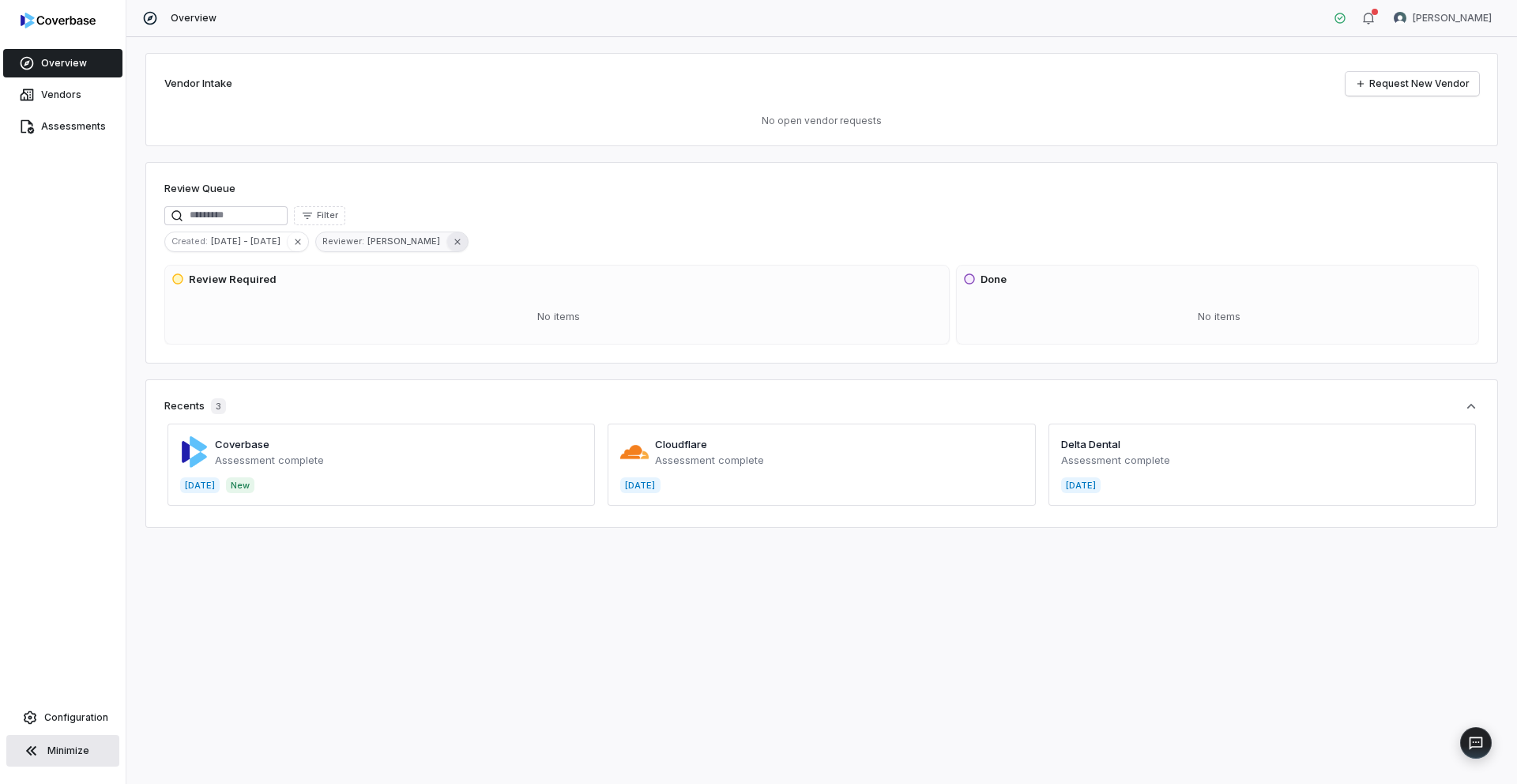
click at [454, 240] on icon "button" at bounding box center [457, 241] width 5 height 5
click at [297, 237] on icon "button" at bounding box center [297, 242] width 11 height 11
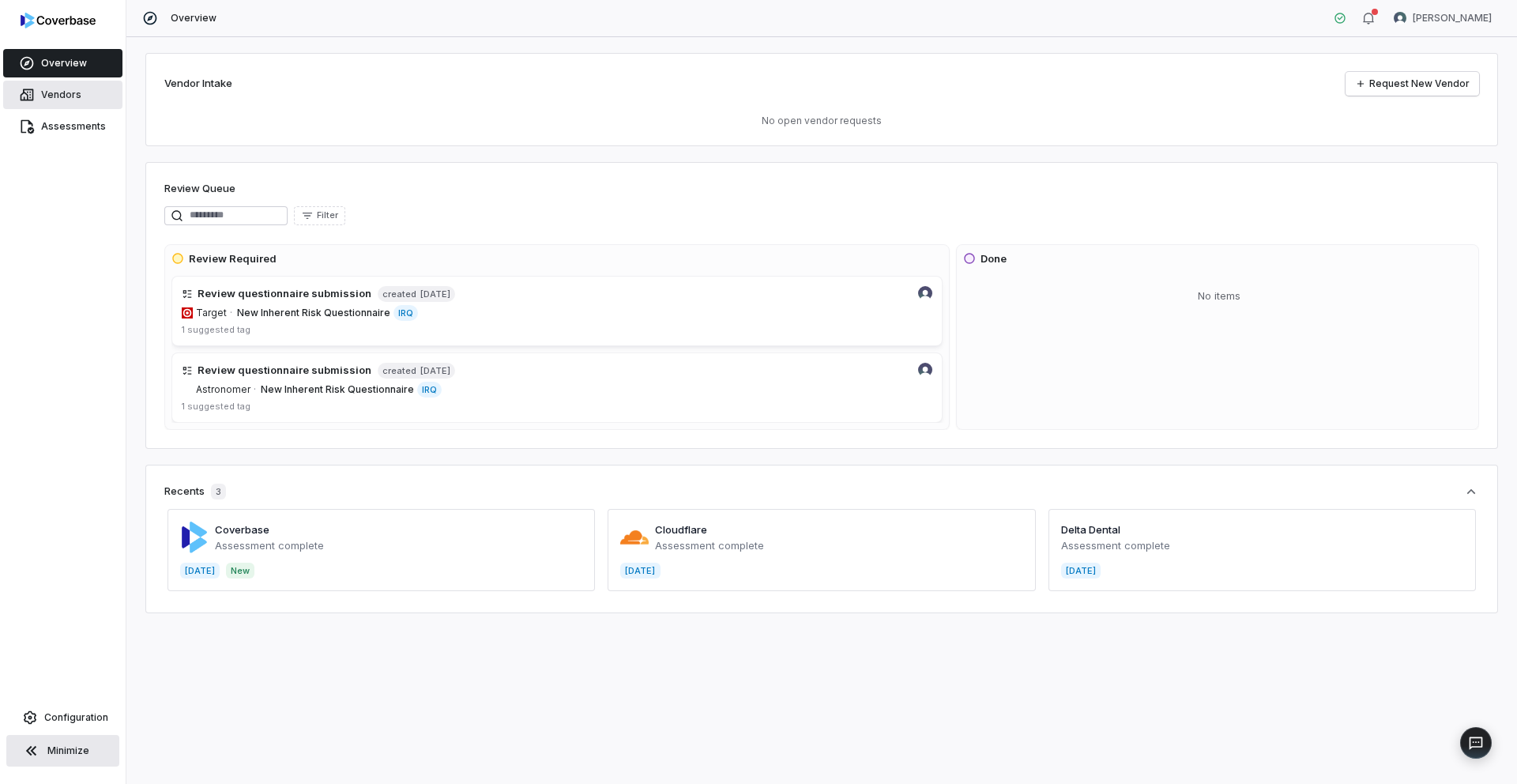
click at [85, 97] on link "Vendors" at bounding box center [63, 95] width 119 height 29
